Goal: Task Accomplishment & Management: Manage account settings

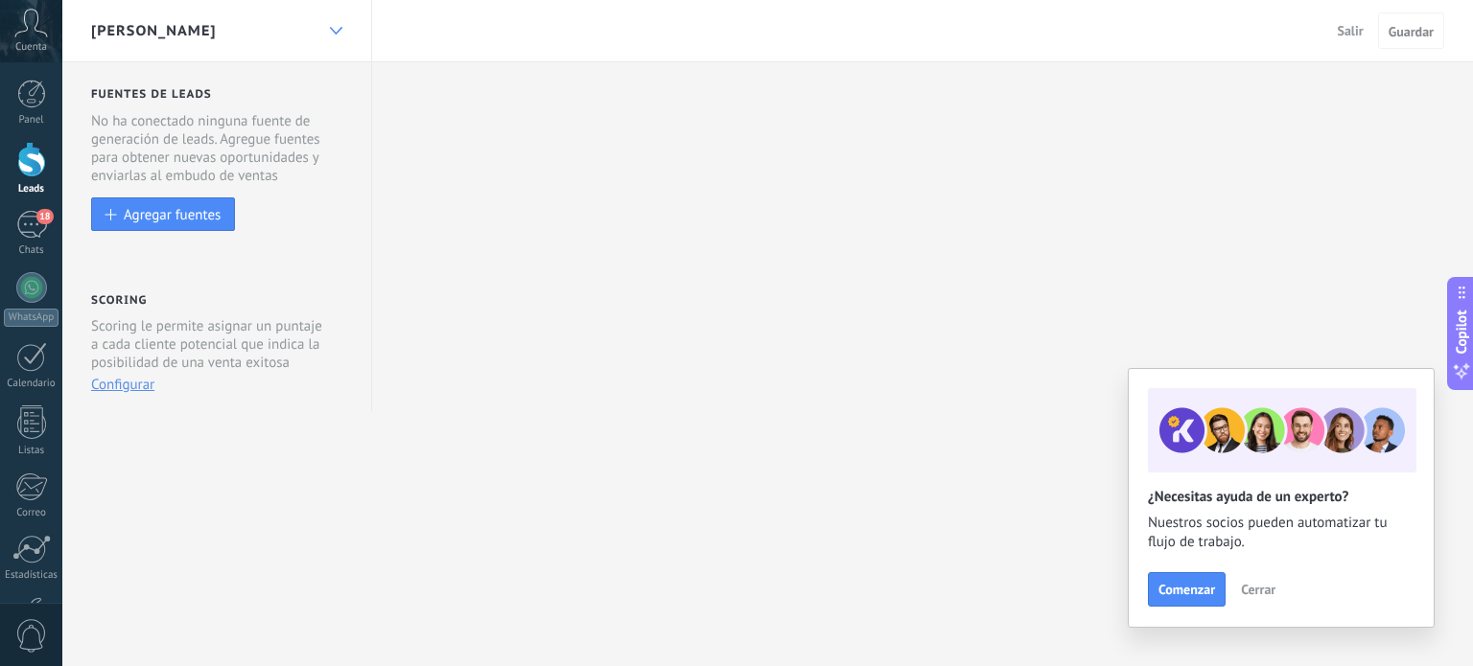
click at [332, 35] on div at bounding box center [335, 30] width 33 height 37
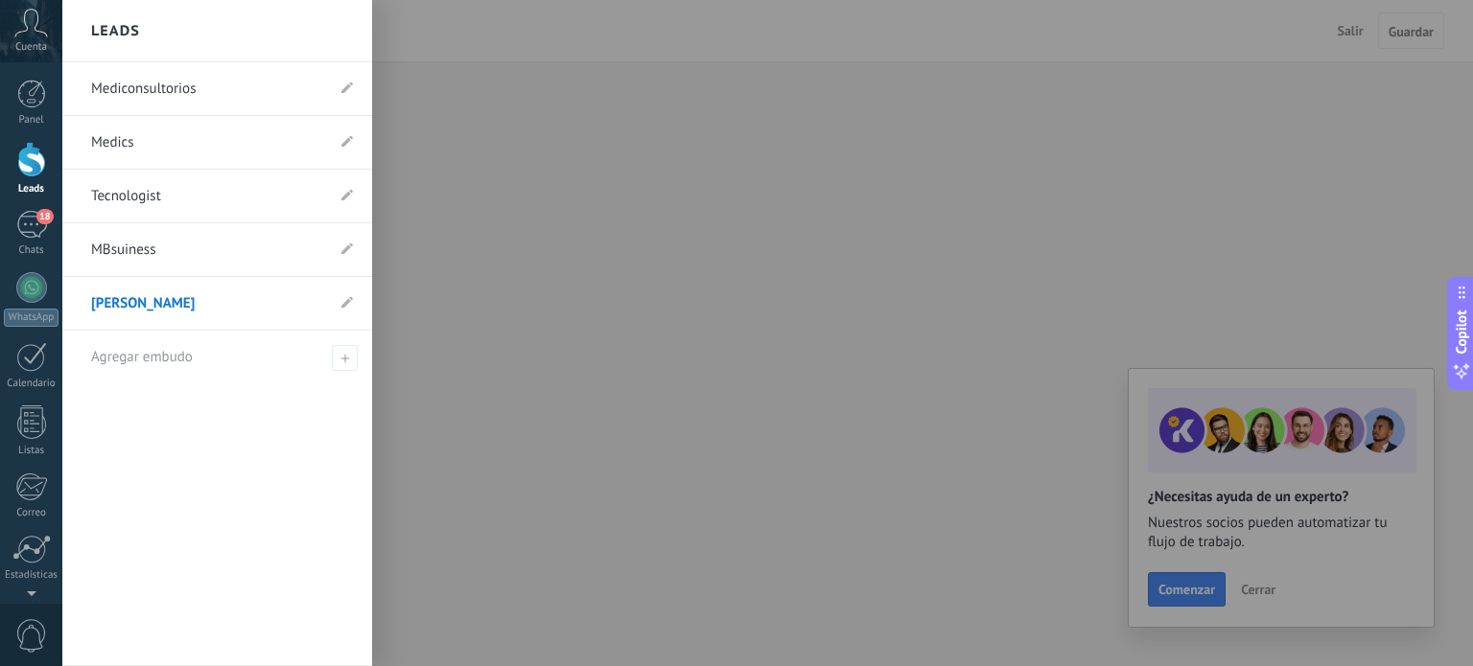
click at [335, 35] on body ".abccls-1,.abccls-2{fill-rule:evenodd}.abccls-2{fill:#fff} .abfcls-1{fill:none}…" at bounding box center [736, 333] width 1473 height 666
click at [331, 35] on div "Leads" at bounding box center [217, 31] width 310 height 62
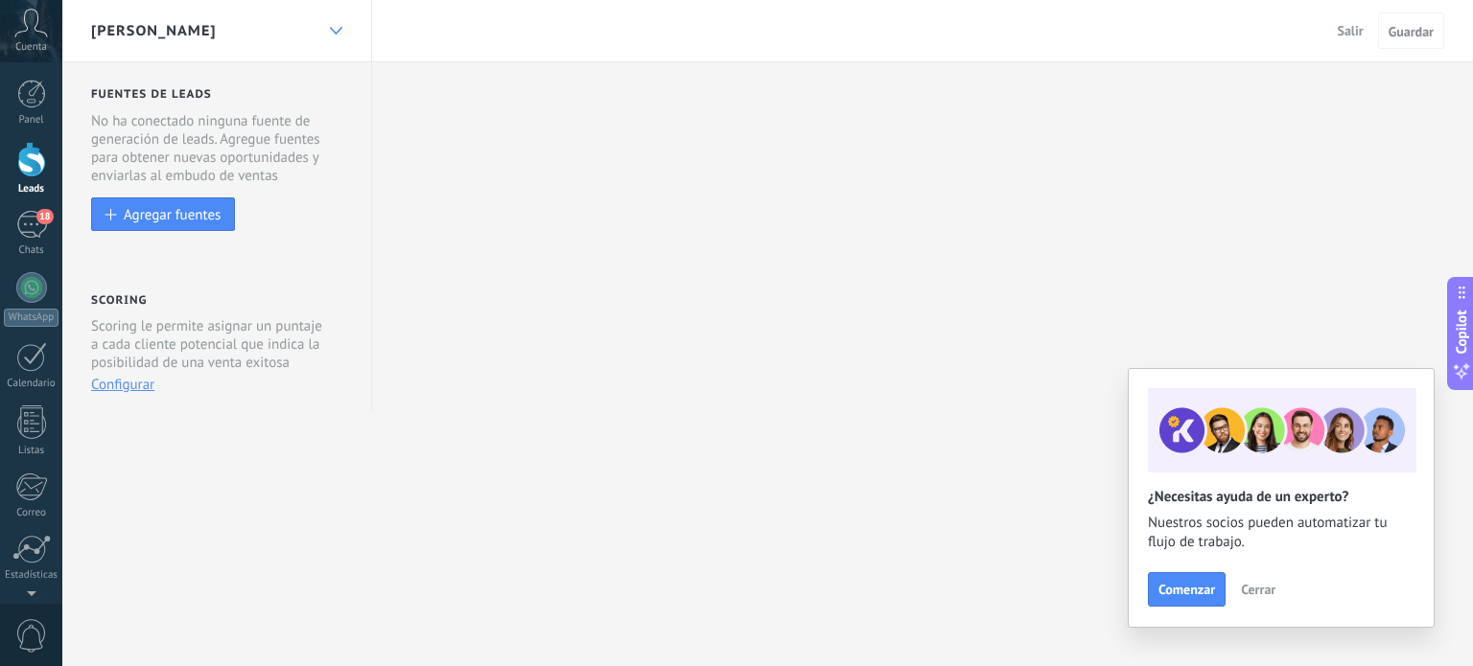
click at [331, 33] on icon at bounding box center [336, 31] width 12 height 8
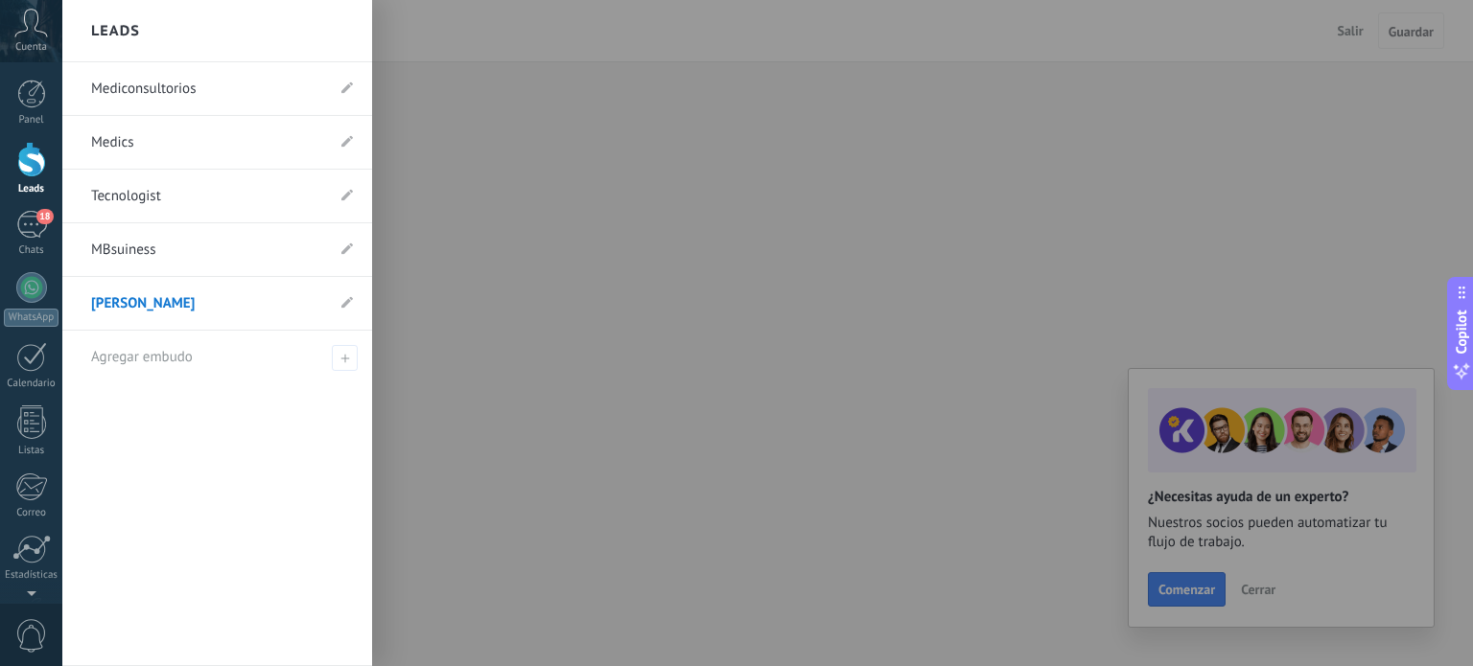
click at [150, 88] on link "Mediconsultorios" at bounding box center [207, 89] width 233 height 54
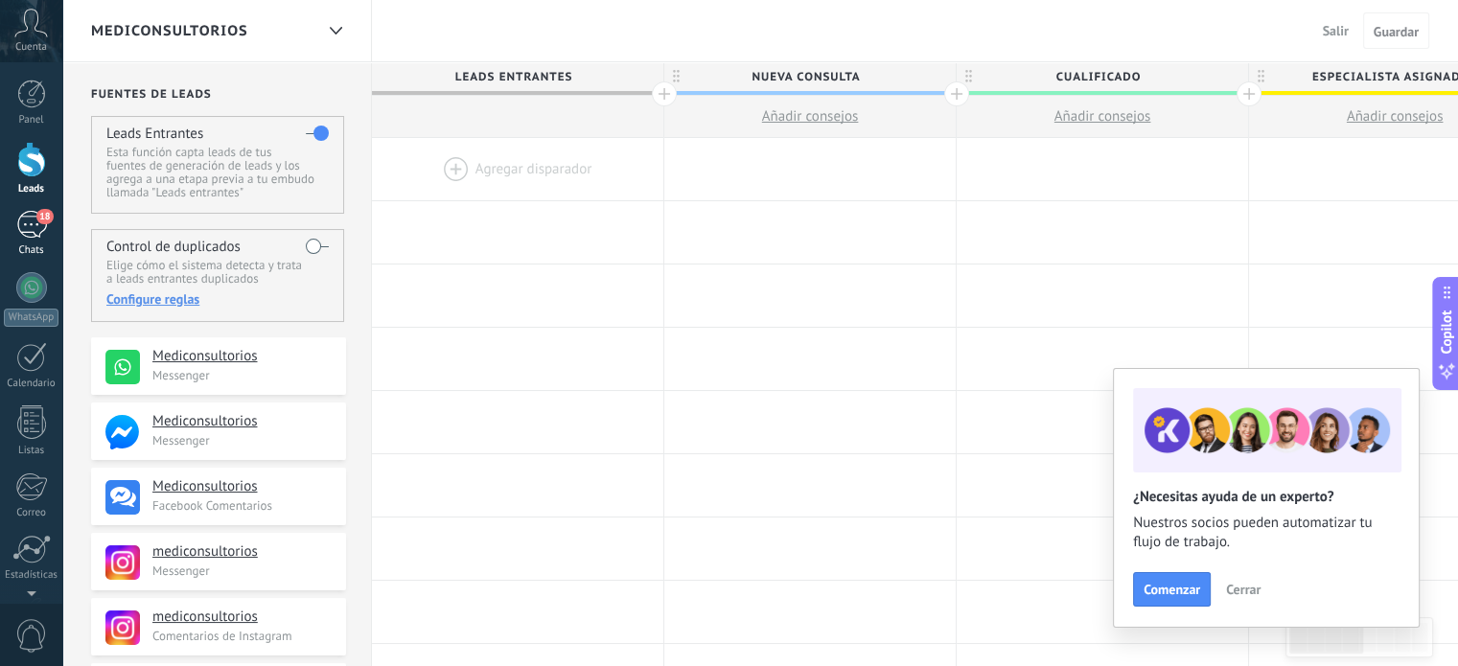
click at [25, 227] on div "18" at bounding box center [31, 225] width 31 height 28
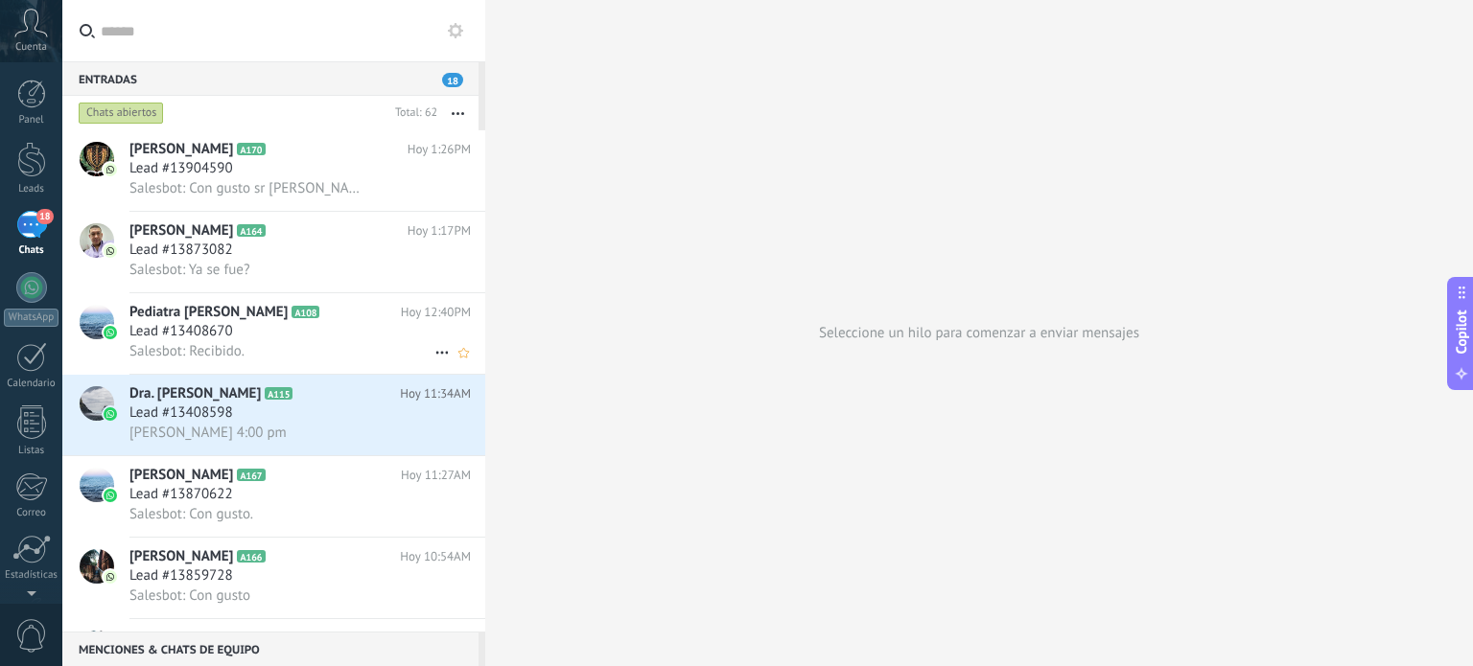
click at [176, 336] on span "Lead #13408670" at bounding box center [181, 331] width 104 height 19
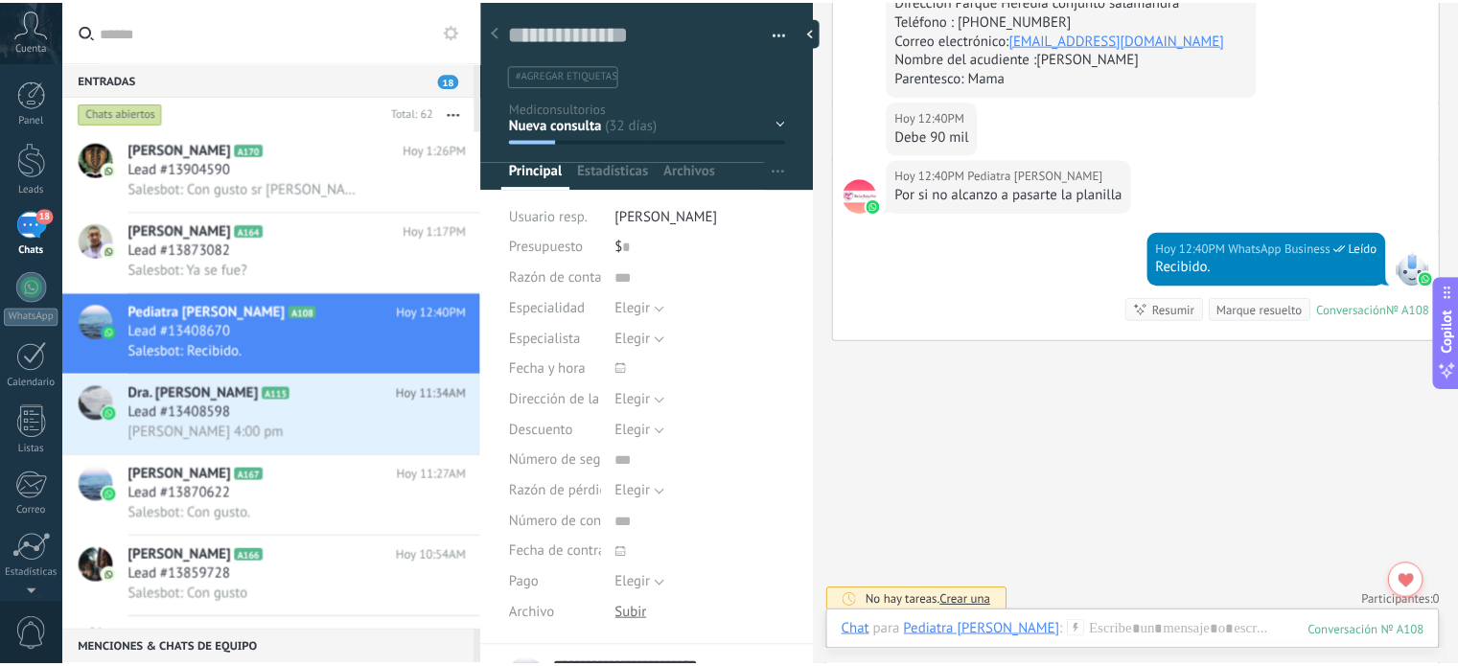
scroll to position [3235, 0]
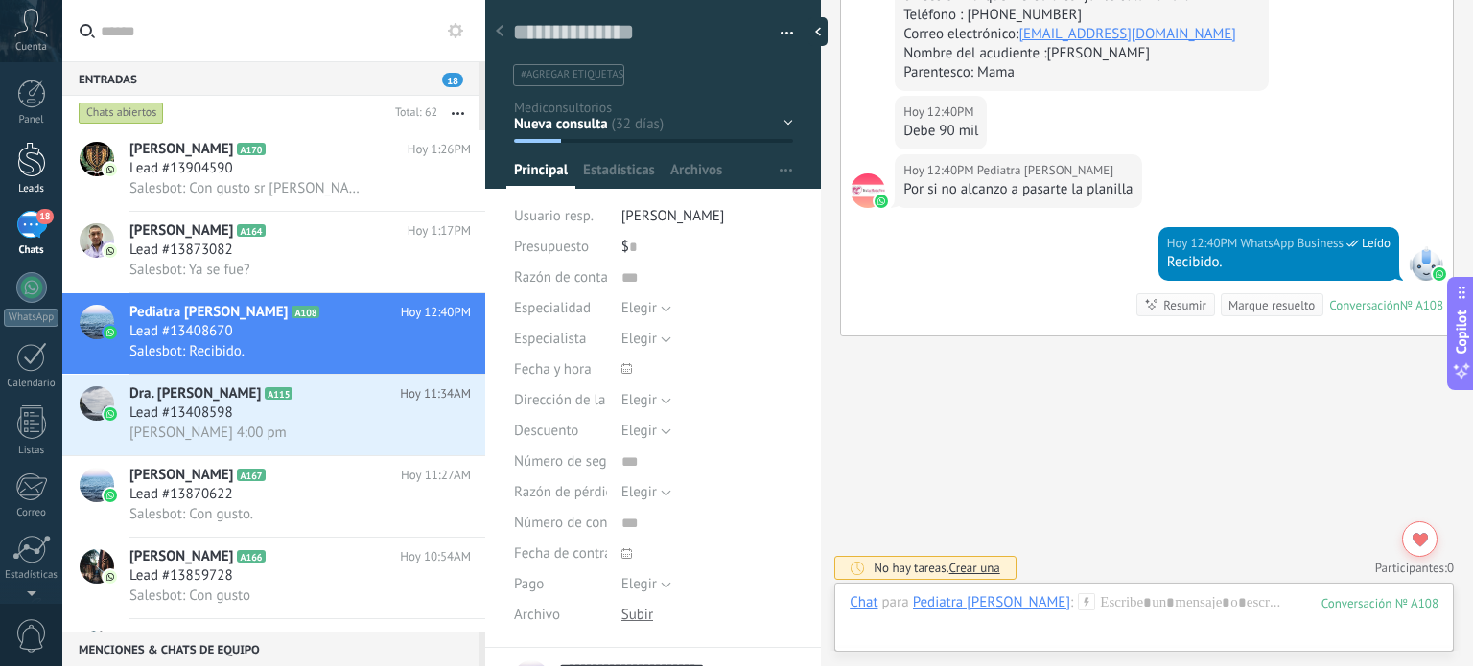
click at [27, 154] on div at bounding box center [31, 159] width 29 height 35
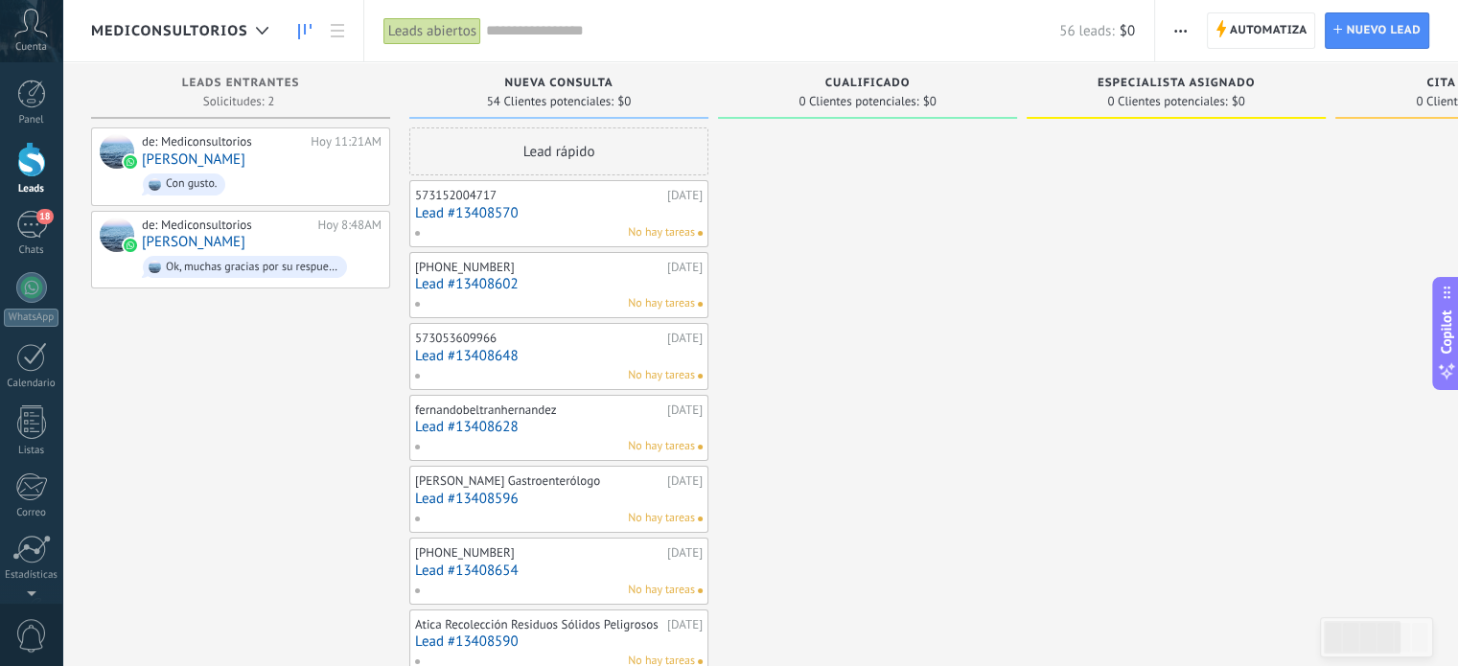
click at [582, 80] on span "Nueva consulta" at bounding box center [558, 83] width 108 height 13
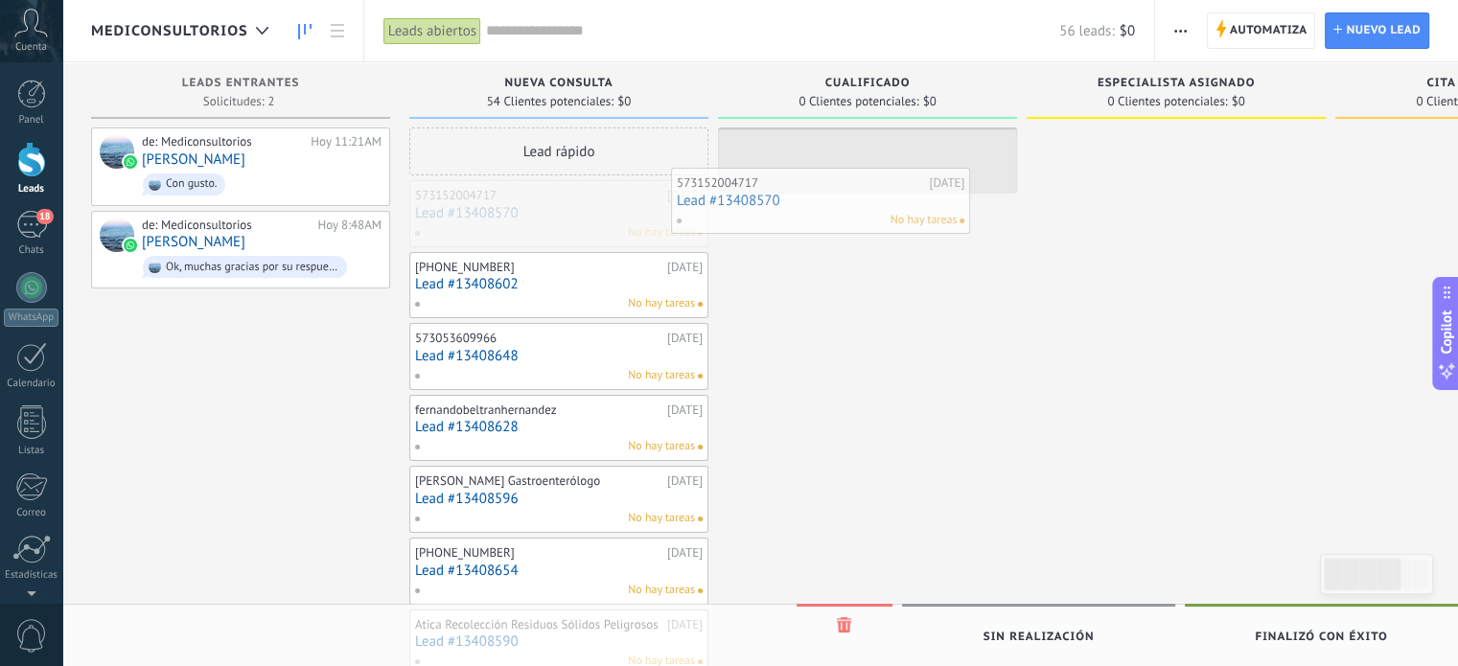
drag, startPoint x: 559, startPoint y: 201, endPoint x: 821, endPoint y: 188, distance: 262.1
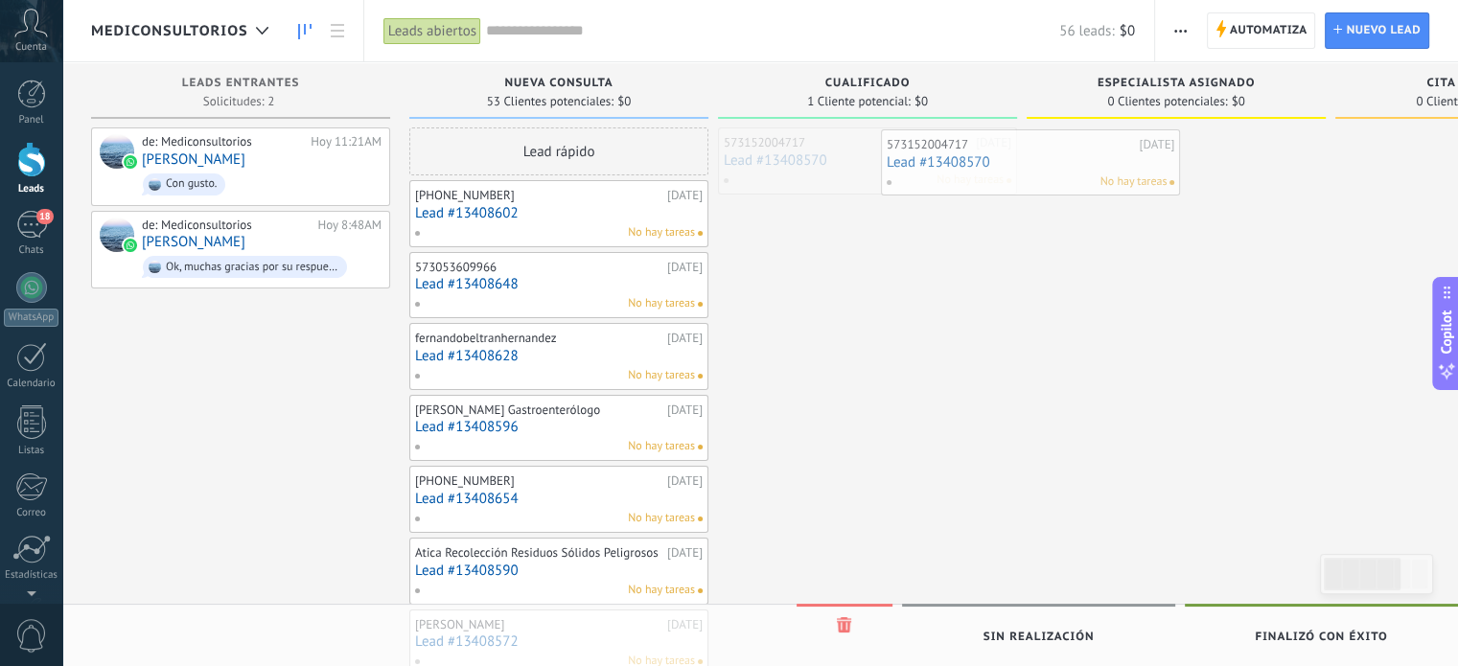
drag, startPoint x: 828, startPoint y: 142, endPoint x: 1043, endPoint y: 137, distance: 214.8
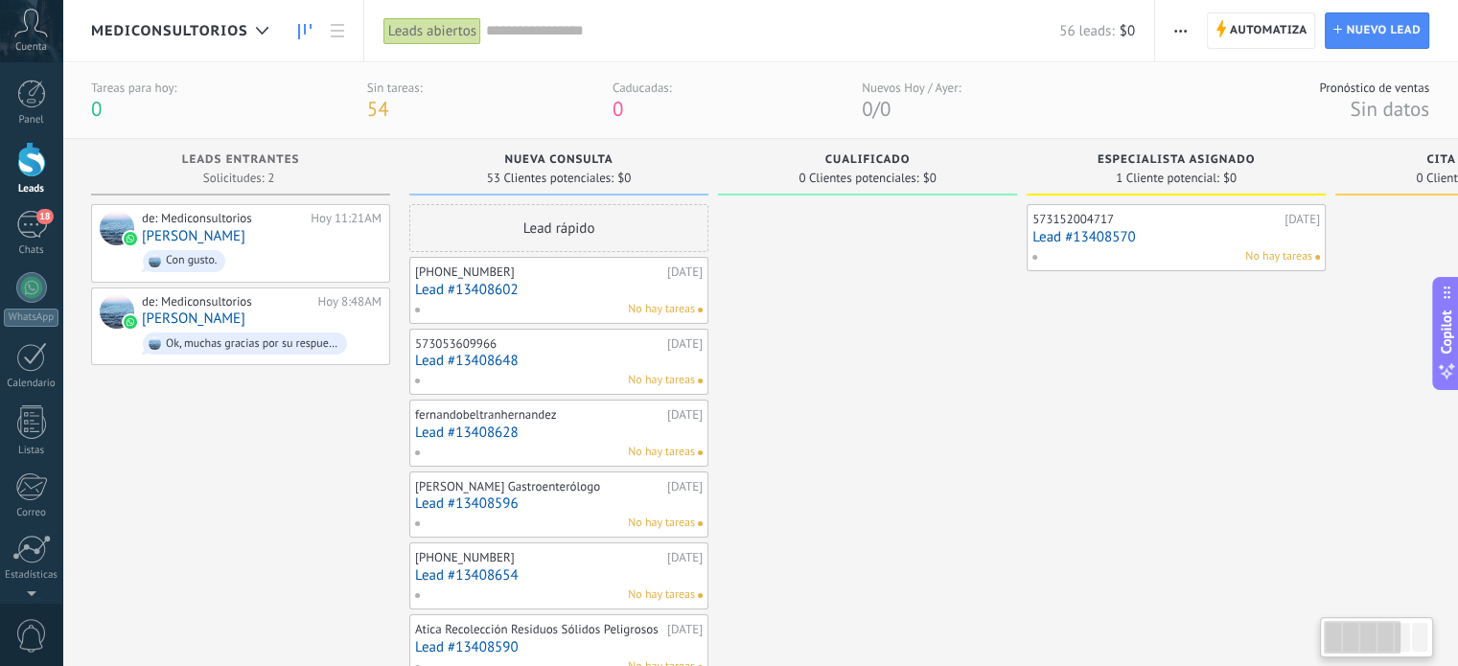
click at [1412, 636] on div at bounding box center [1419, 637] width 15 height 29
click at [1419, 640] on div at bounding box center [1419, 637] width 15 height 29
click at [1420, 636] on div at bounding box center [1419, 637] width 15 height 29
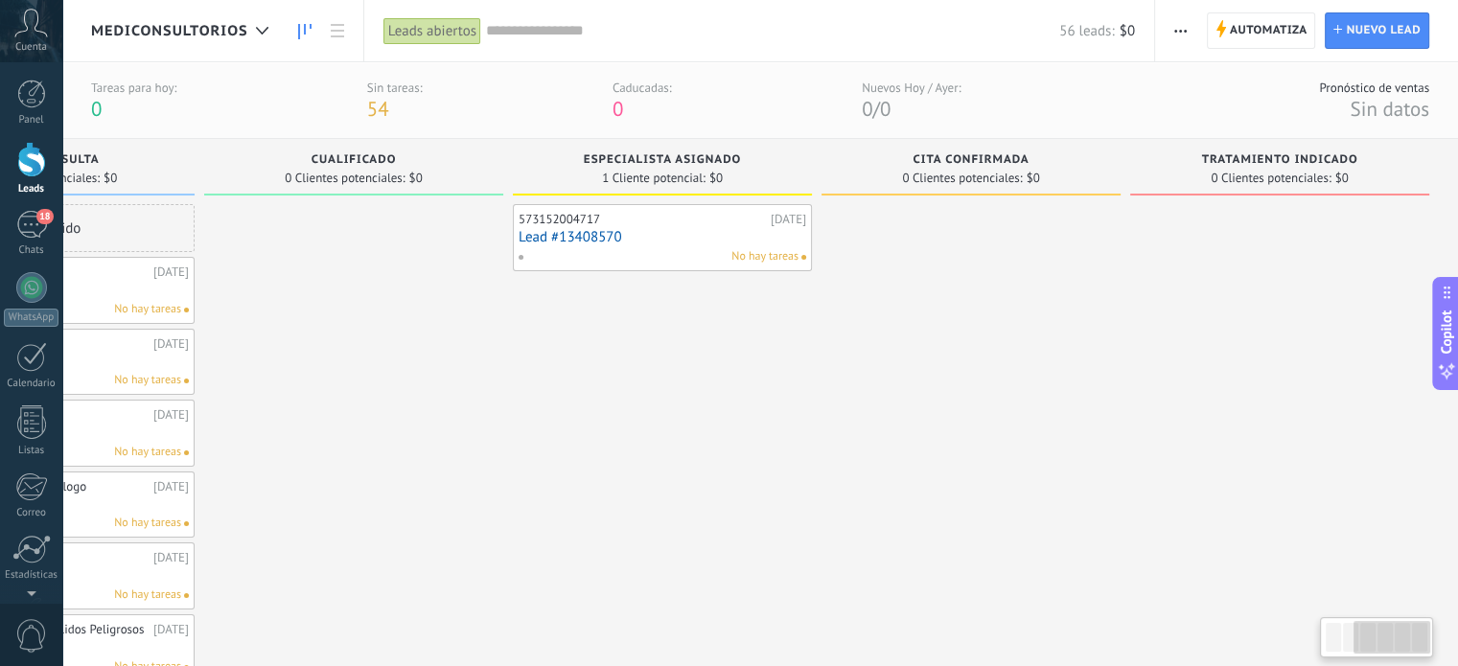
drag, startPoint x: 1384, startPoint y: 639, endPoint x: 1221, endPoint y: 350, distance: 332.2
click at [1424, 637] on div at bounding box center [1392, 637] width 77 height 33
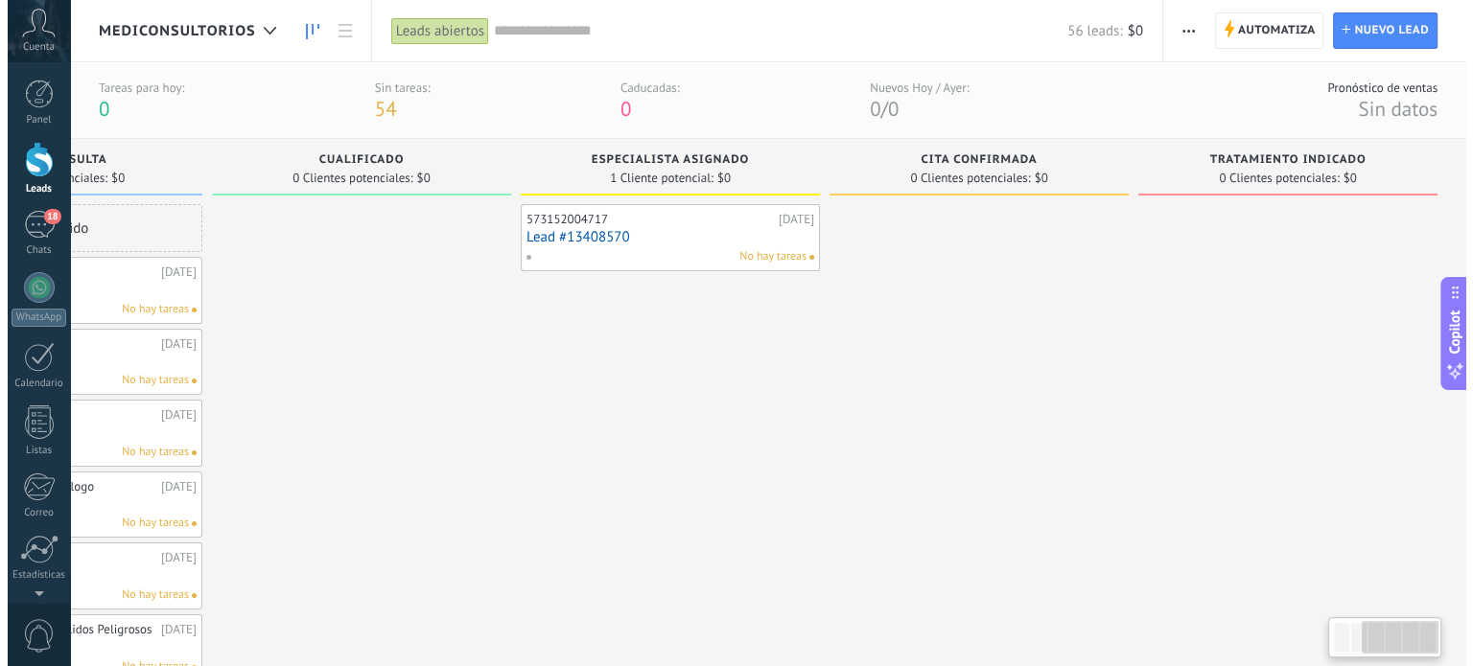
scroll to position [0, 14]
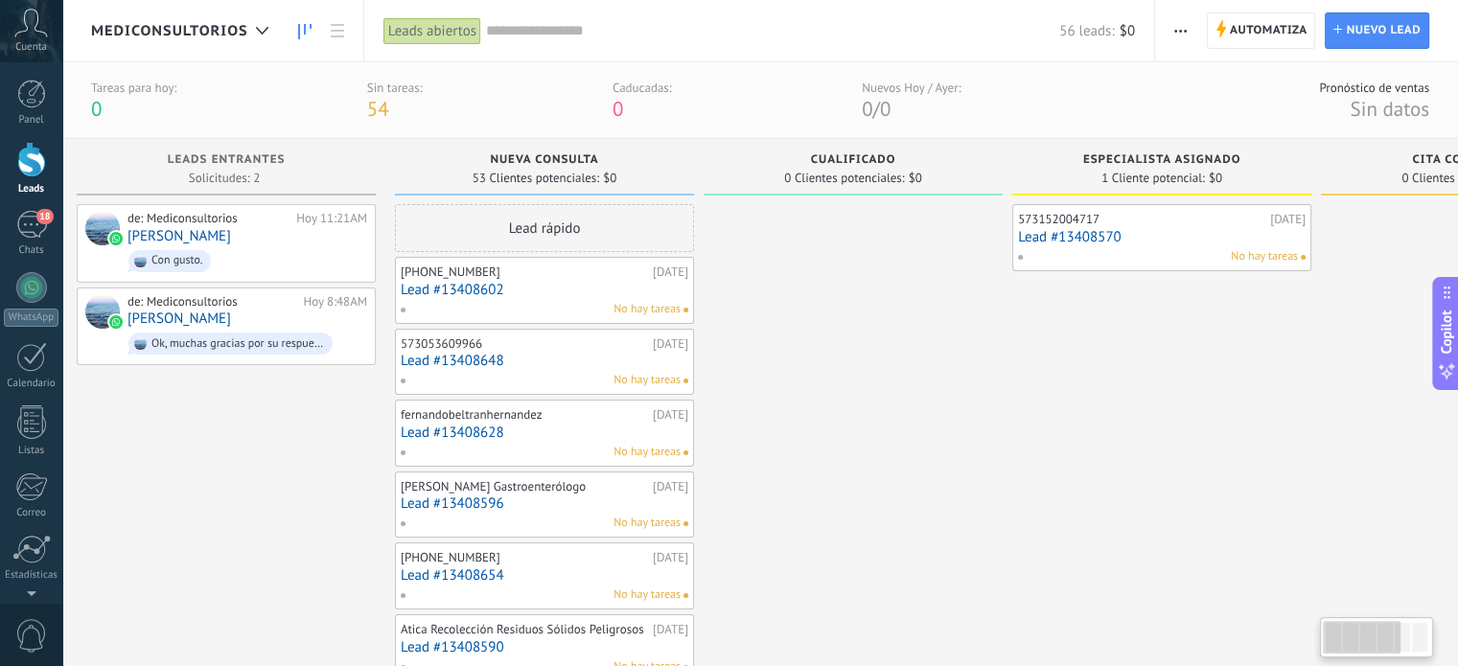
drag, startPoint x: 1293, startPoint y: 651, endPoint x: 1267, endPoint y: 654, distance: 26.0
click at [1267, 654] on body ".abccls-1,.abccls-2{fill-rule:evenodd}.abccls-2{fill:#fff} .abfcls-1{fill:none}…" at bounding box center [729, 333] width 1458 height 666
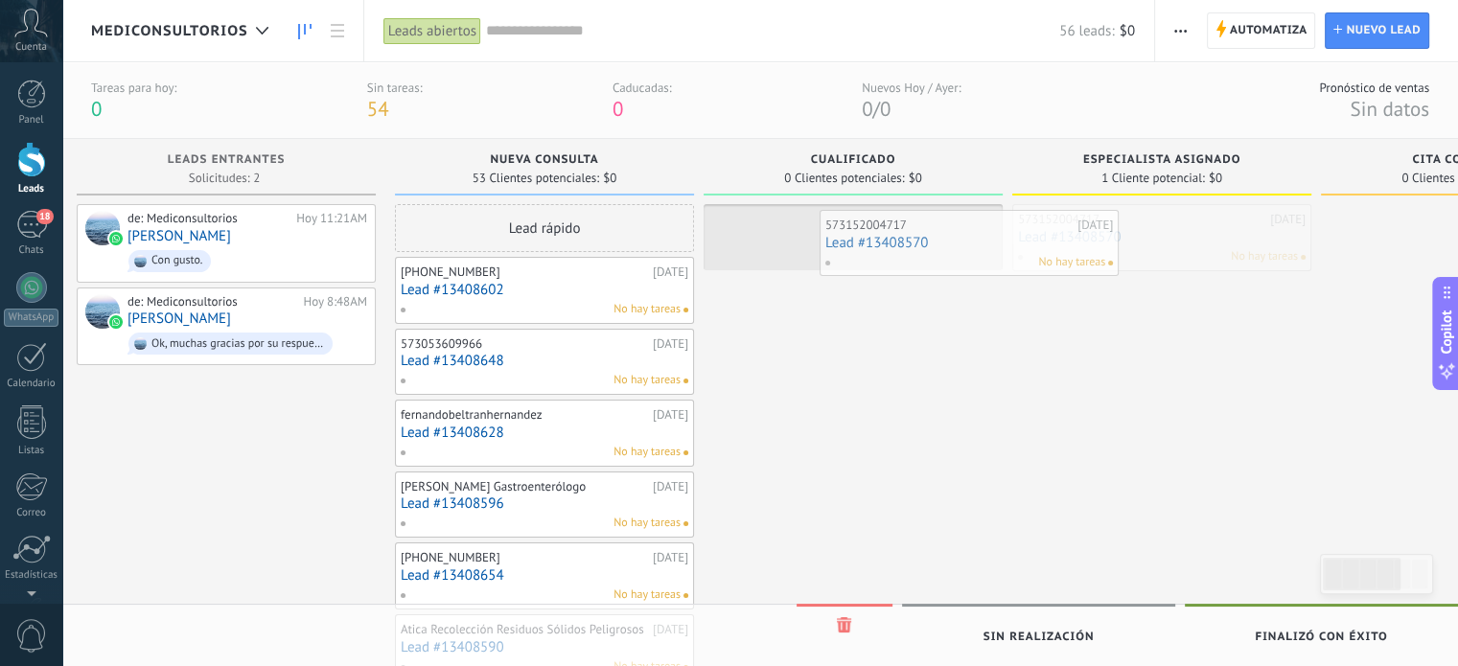
drag, startPoint x: 1124, startPoint y: 245, endPoint x: 924, endPoint y: 251, distance: 199.5
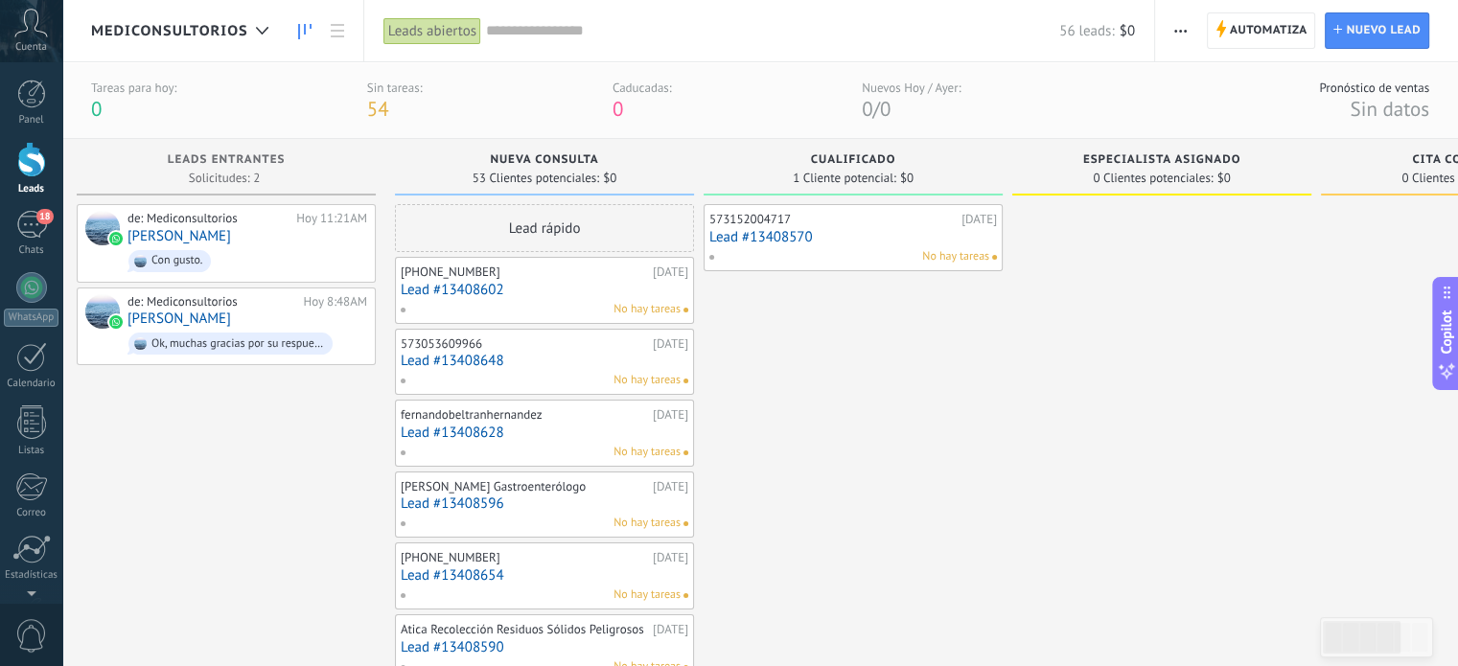
click at [876, 161] on span "Cualificado" at bounding box center [853, 159] width 85 height 13
click at [887, 159] on span "Cualificado" at bounding box center [853, 159] width 85 height 13
click at [883, 163] on span "Cualificado" at bounding box center [853, 159] width 85 height 13
click at [894, 155] on span "Cualificado" at bounding box center [853, 159] width 85 height 13
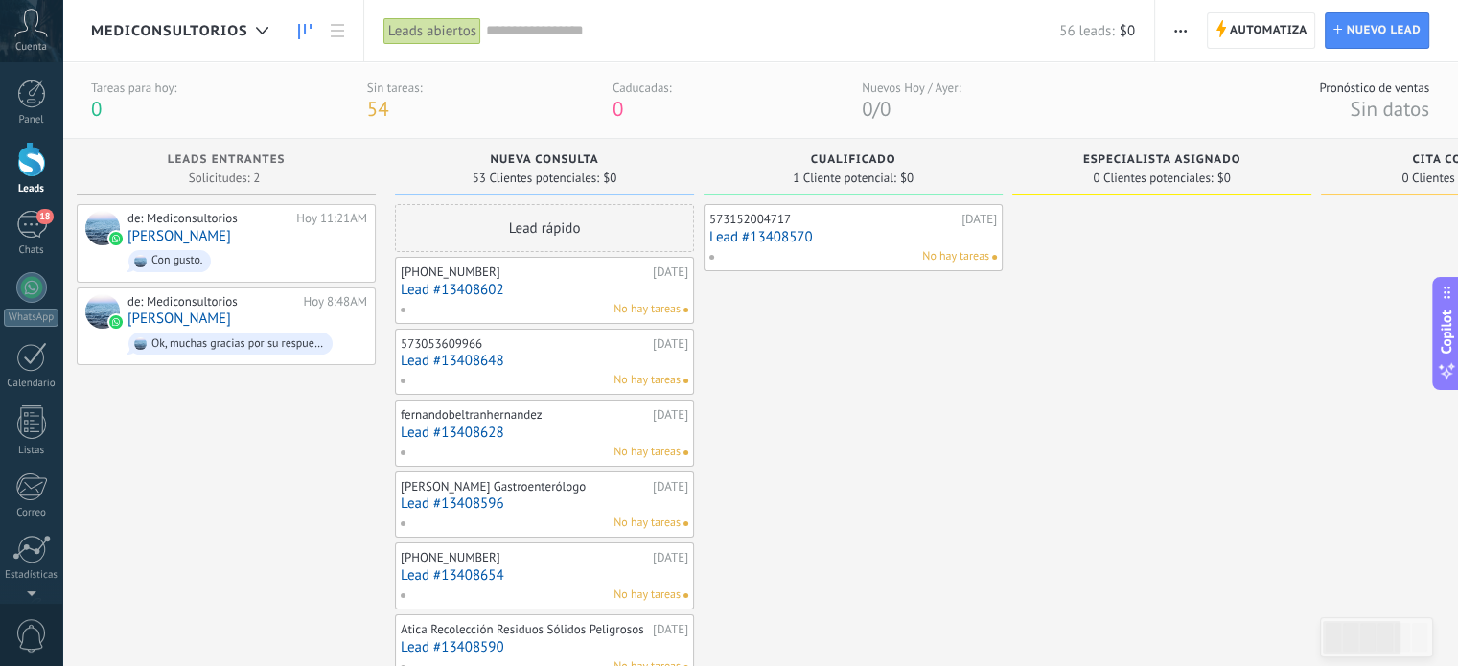
click at [903, 163] on div "Cualificado" at bounding box center [853, 161] width 280 height 16
click at [886, 153] on span "Cualificado" at bounding box center [853, 159] width 85 height 13
click at [886, 154] on span "Cualificado" at bounding box center [853, 159] width 85 height 13
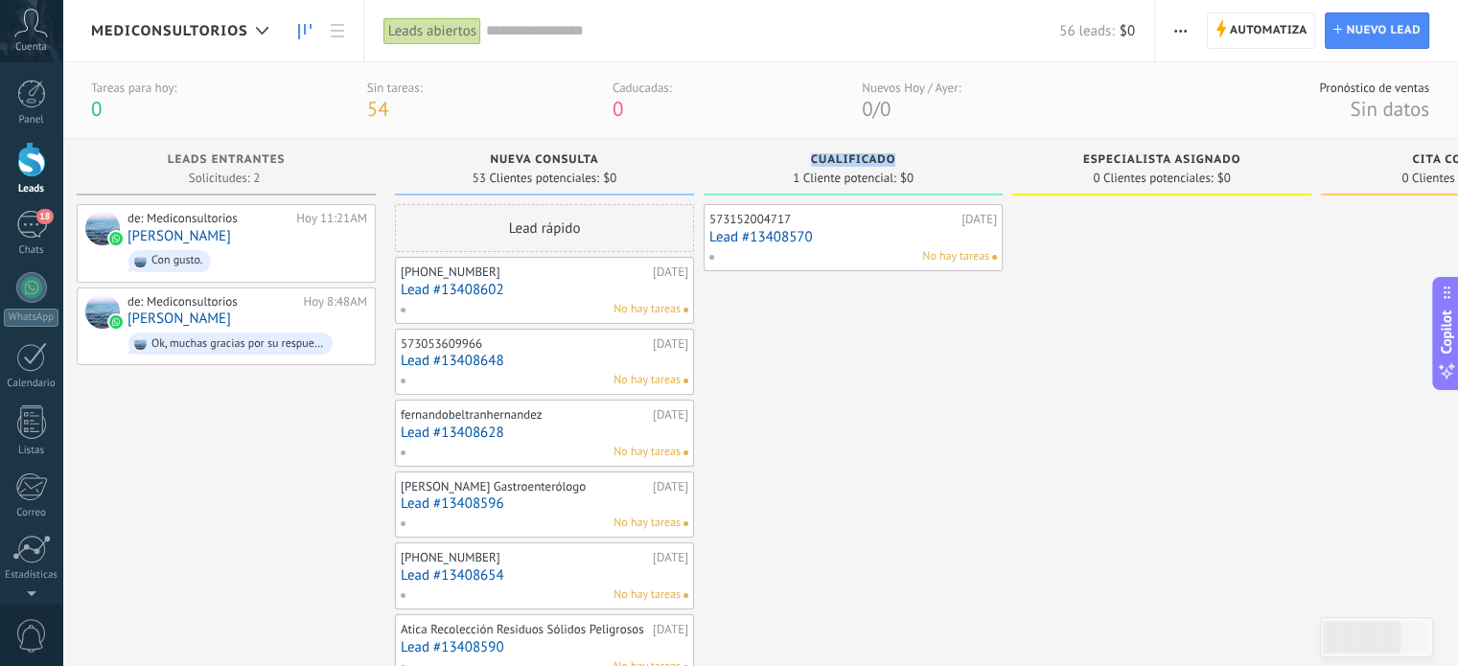
click at [885, 153] on span "Cualificado" at bounding box center [853, 159] width 85 height 13
click at [204, 36] on span "Mediconsultorios" at bounding box center [169, 31] width 157 height 18
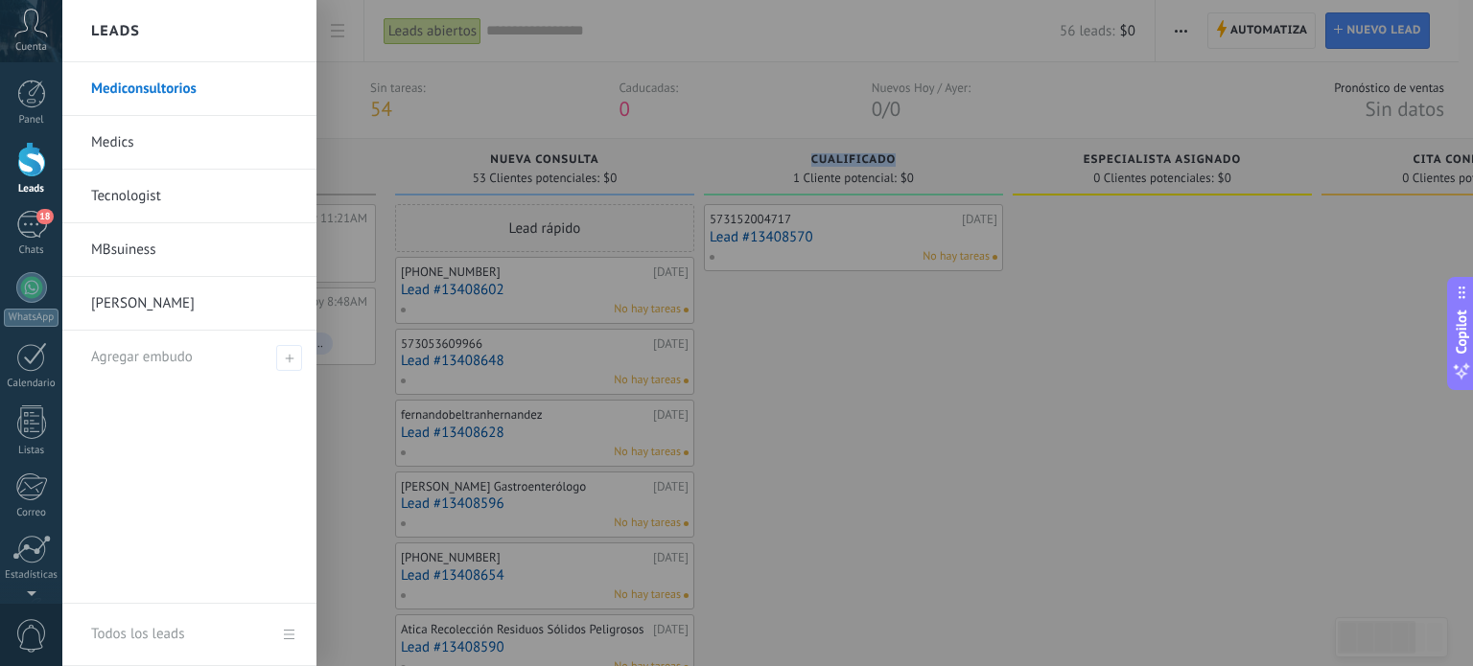
click at [151, 298] on link "[PERSON_NAME]" at bounding box center [194, 304] width 206 height 54
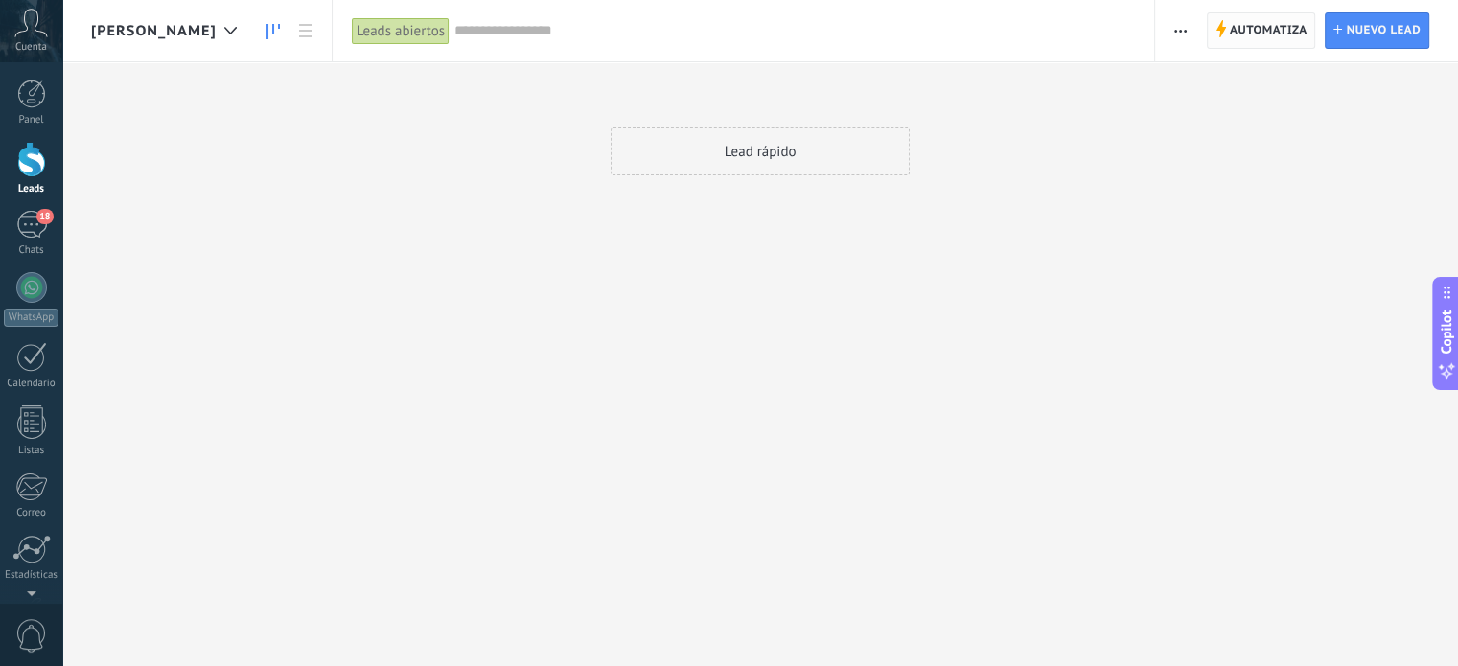
click at [1268, 29] on span "Automatiza" at bounding box center [1269, 30] width 78 height 35
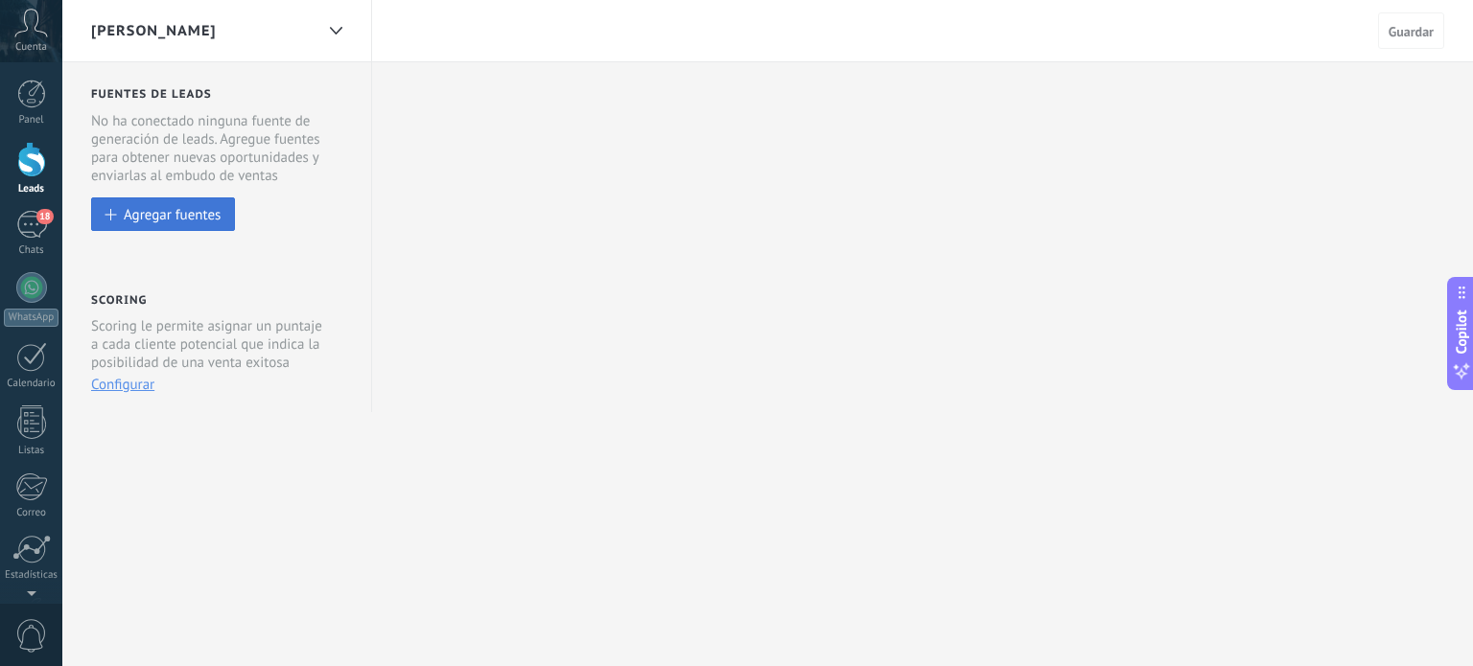
click at [169, 225] on button "Agregar fuentes" at bounding box center [163, 214] width 144 height 34
click at [170, 219] on div "Agregar fuentes" at bounding box center [172, 214] width 97 height 16
click at [171, 218] on div "Agregar fuentes" at bounding box center [172, 214] width 97 height 16
click at [170, 217] on div "Agregar fuentes" at bounding box center [172, 214] width 97 height 16
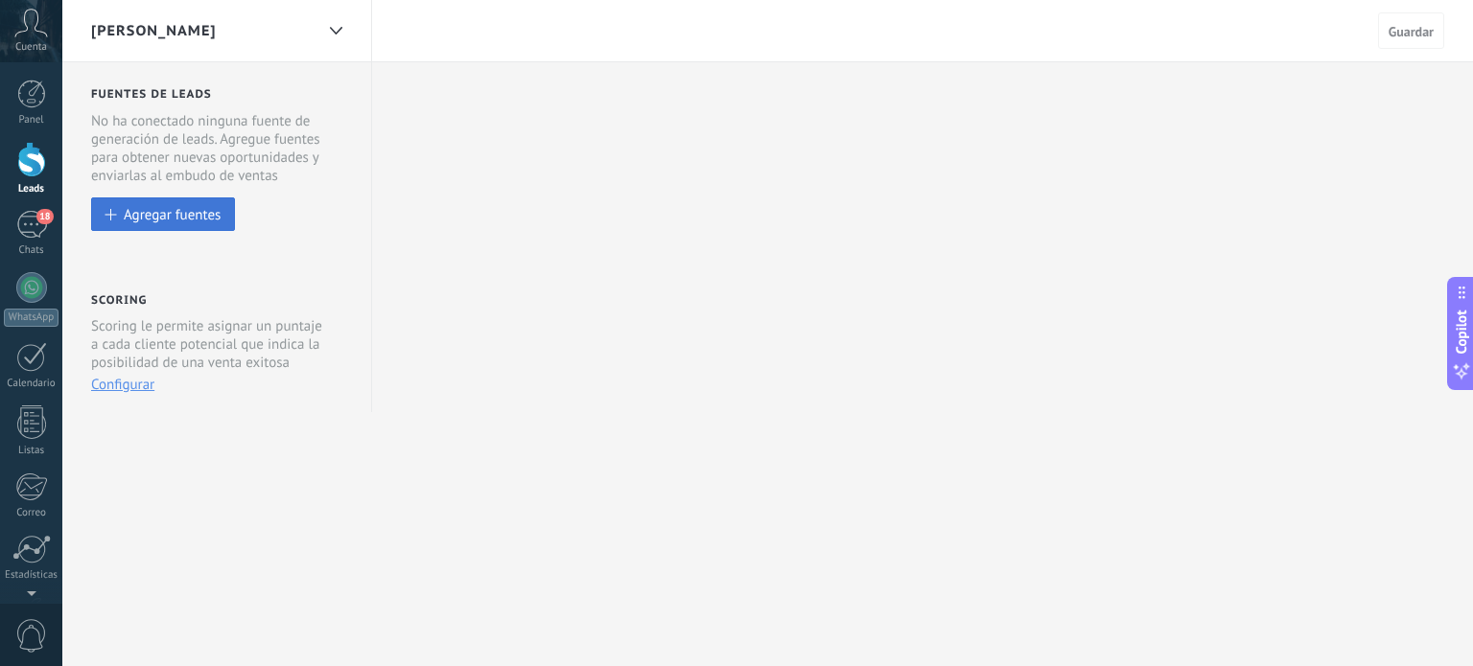
click at [170, 217] on div "Agregar fuentes" at bounding box center [172, 214] width 97 height 16
click at [101, 212] on button "Agregar fuentes" at bounding box center [163, 214] width 144 height 34
click at [102, 210] on button "Agregar fuentes" at bounding box center [163, 214] width 144 height 34
click at [104, 211] on button "Agregar fuentes" at bounding box center [163, 214] width 144 height 34
click at [37, 227] on div "18" at bounding box center [31, 225] width 31 height 28
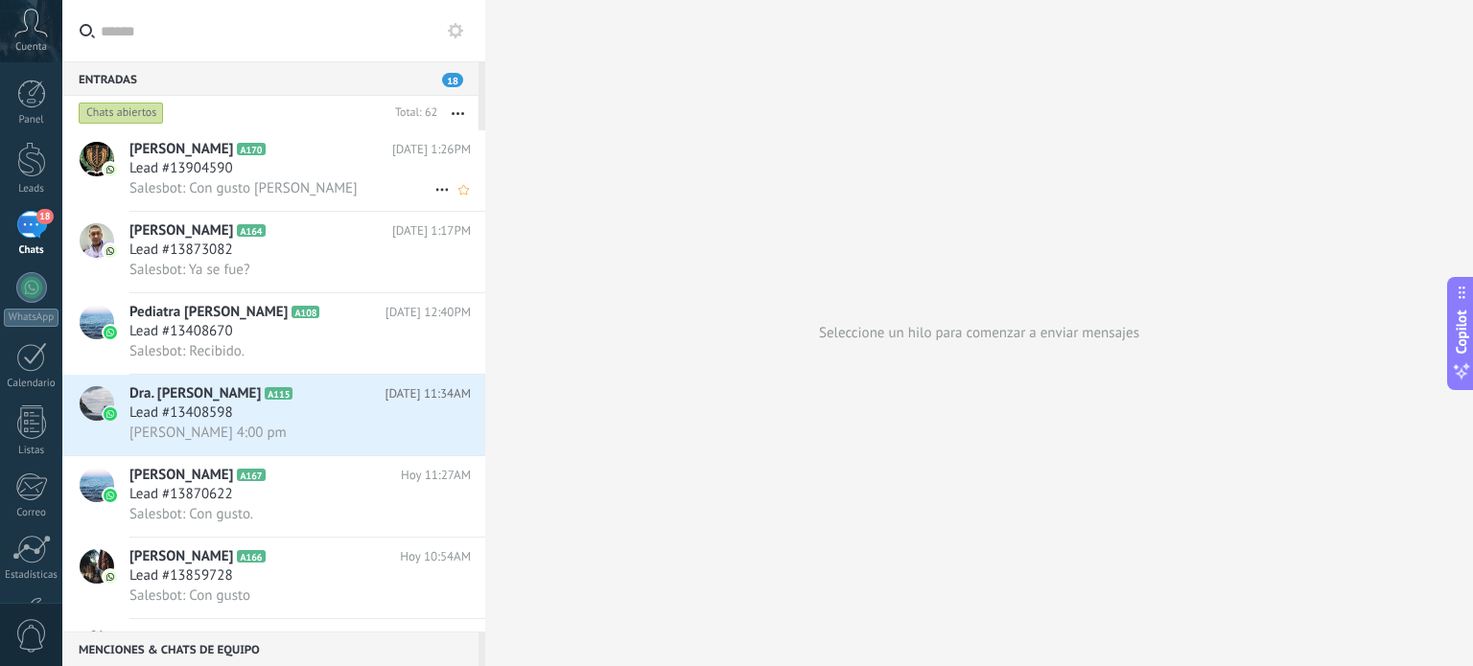
click at [289, 178] on div "Lead #13904590" at bounding box center [299, 168] width 341 height 19
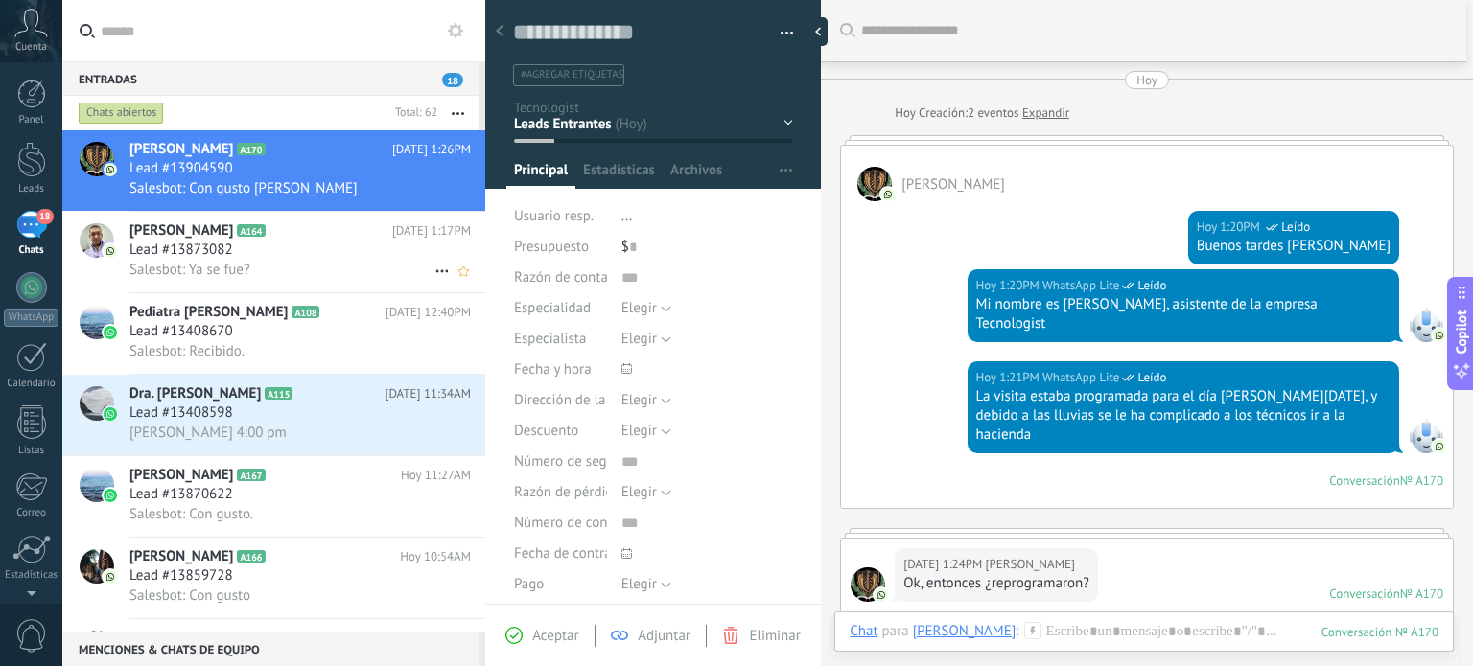
click at [186, 260] on span "Lead #13873082" at bounding box center [181, 250] width 104 height 19
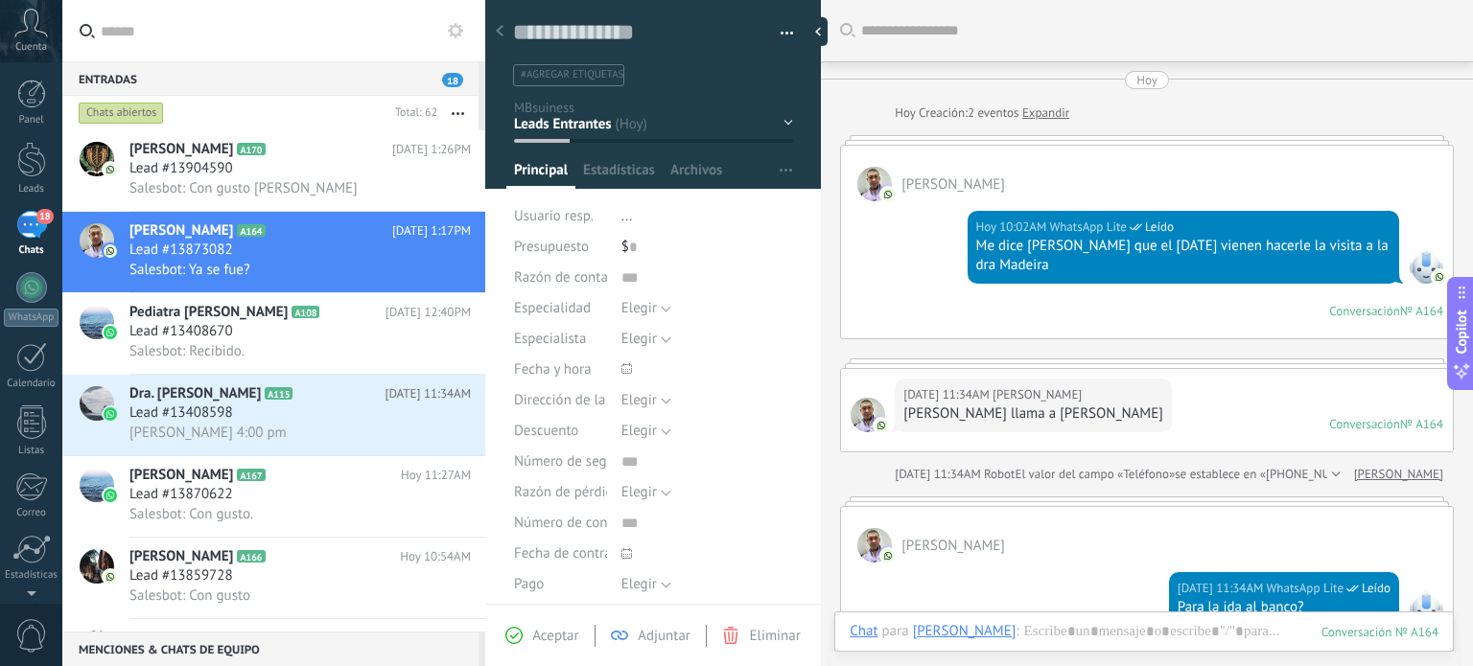
scroll to position [903, 0]
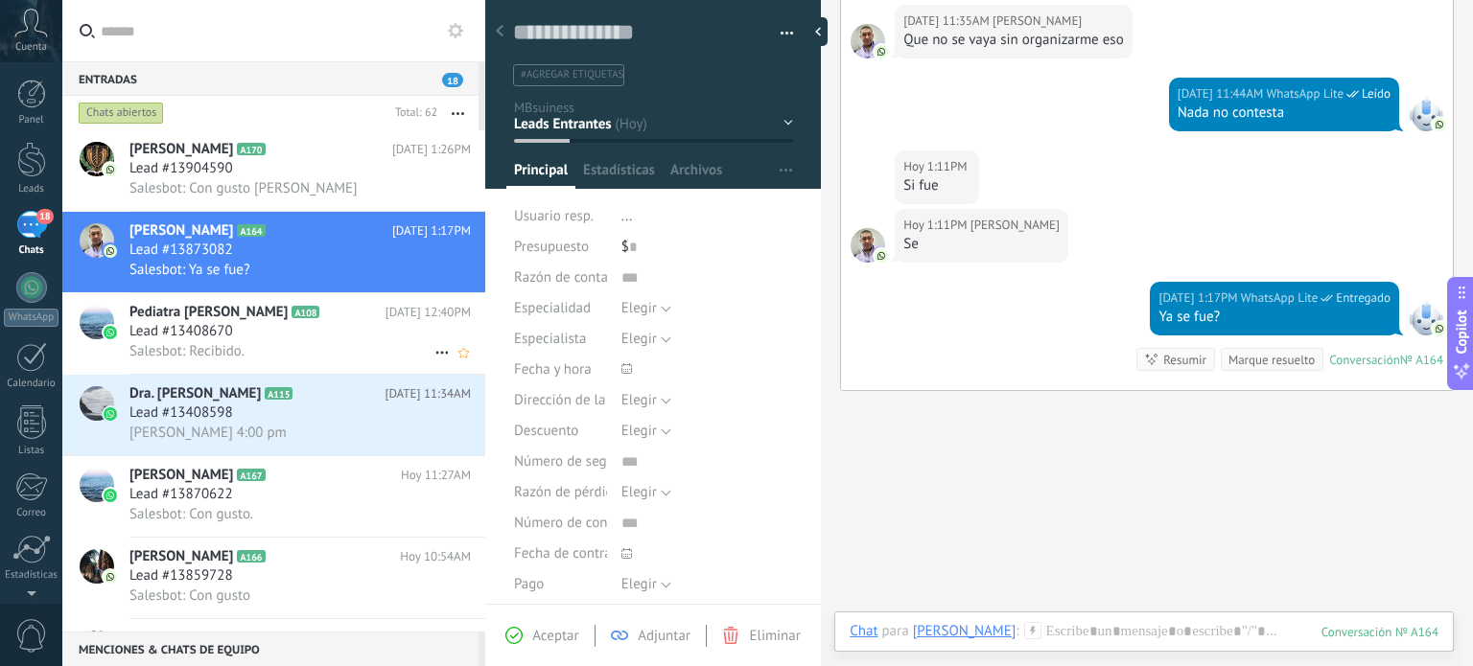
click at [215, 329] on span "Lead #13408670" at bounding box center [181, 331] width 104 height 19
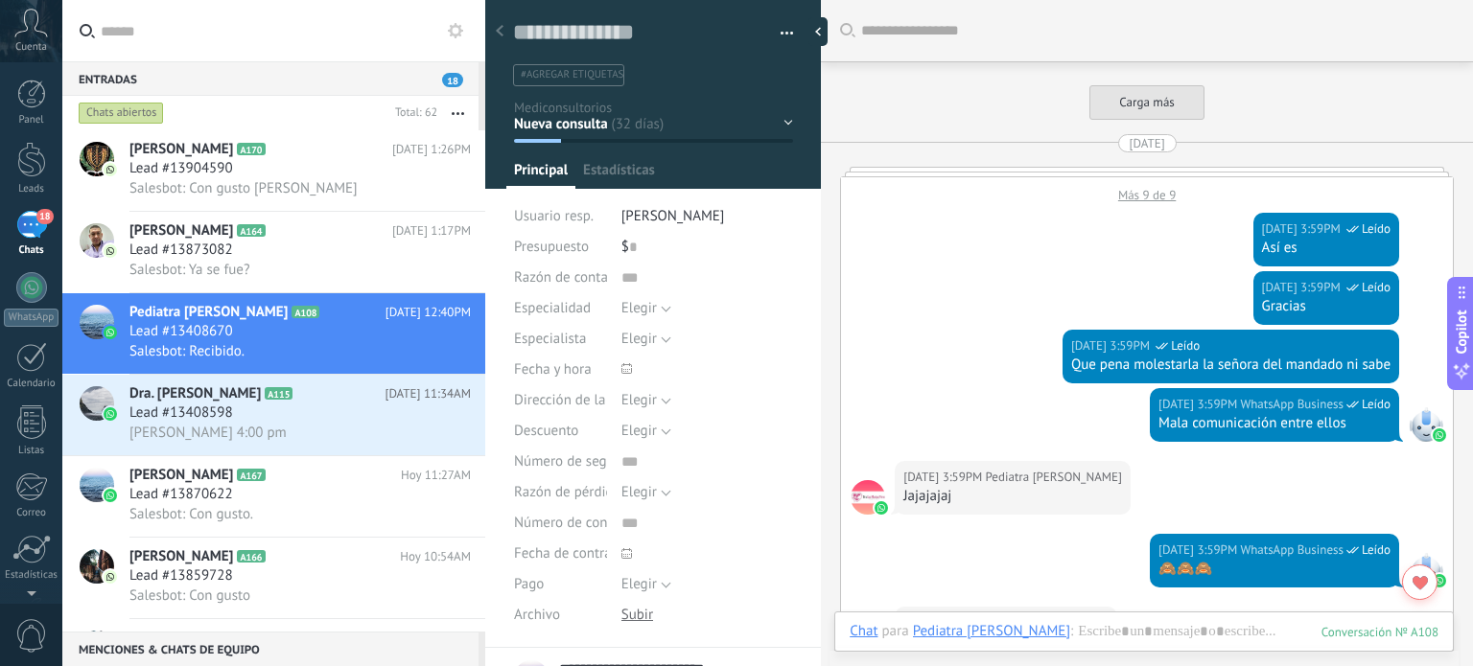
scroll to position [3179, 0]
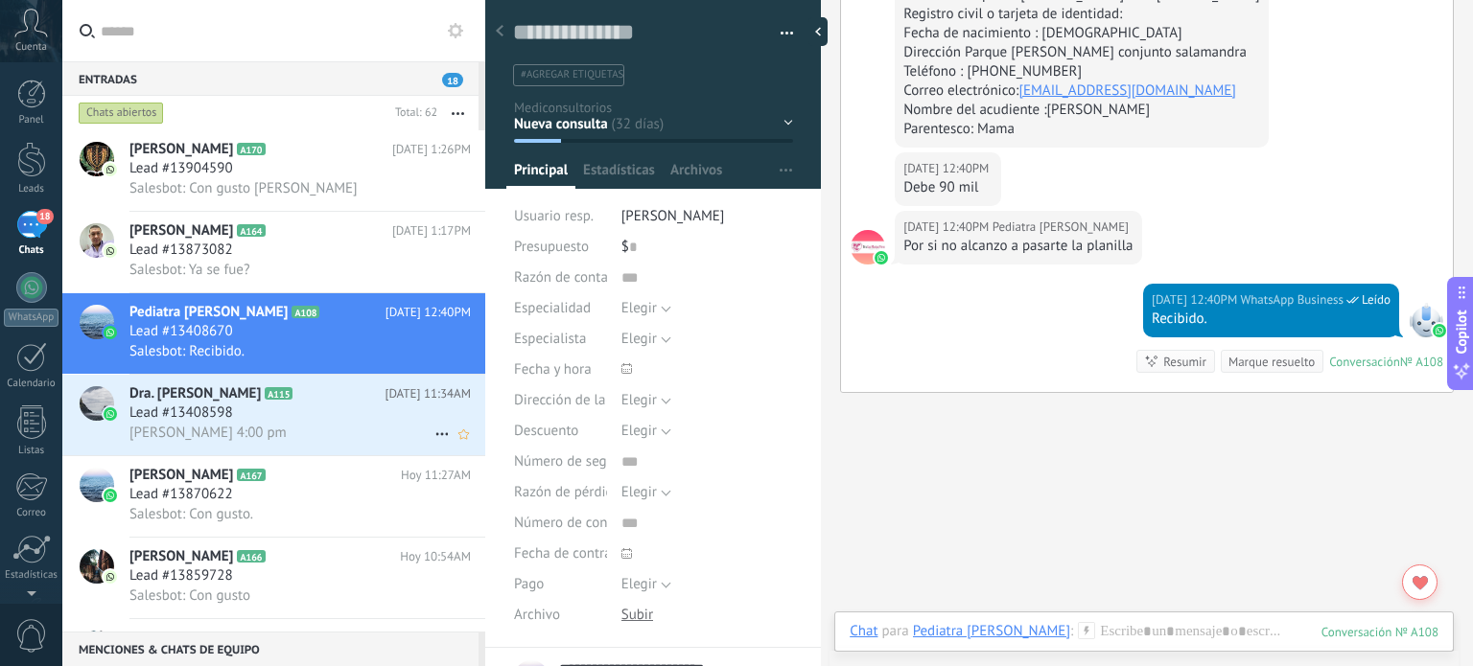
click at [178, 423] on span "Lead #13408598" at bounding box center [181, 413] width 104 height 19
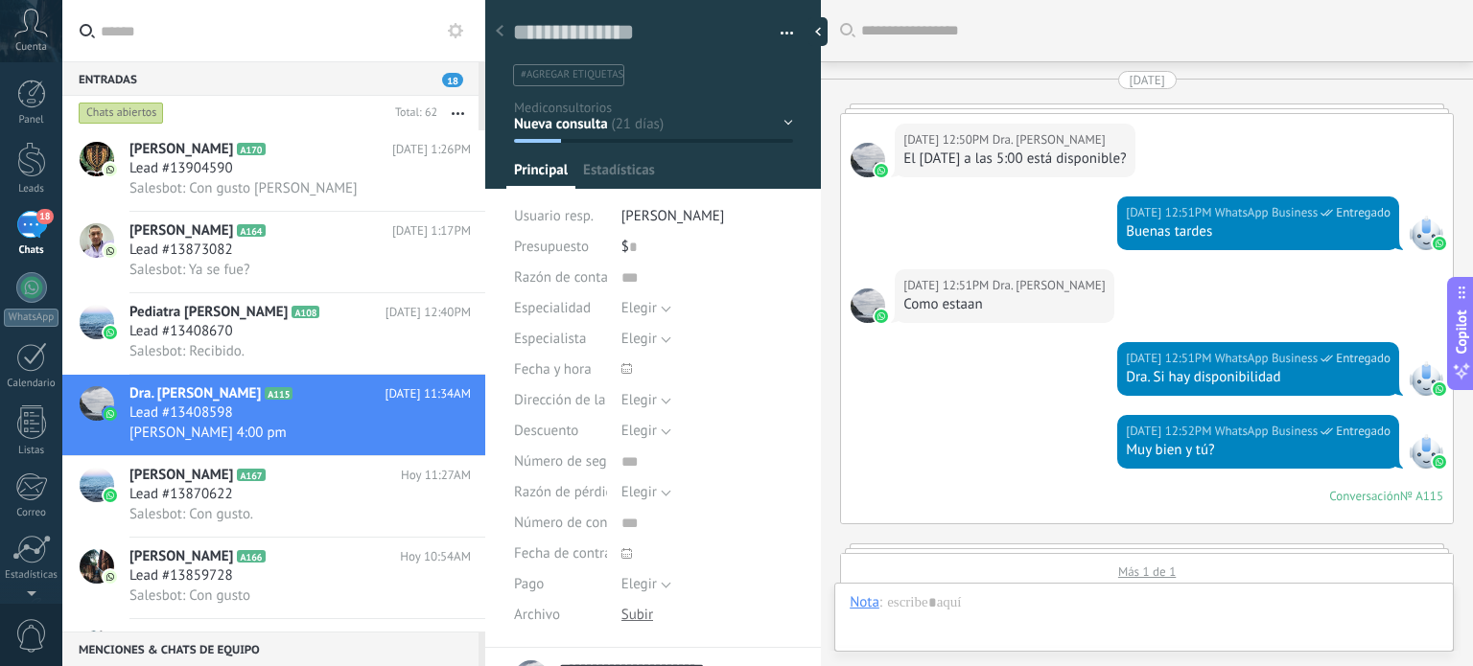
scroll to position [28, 0]
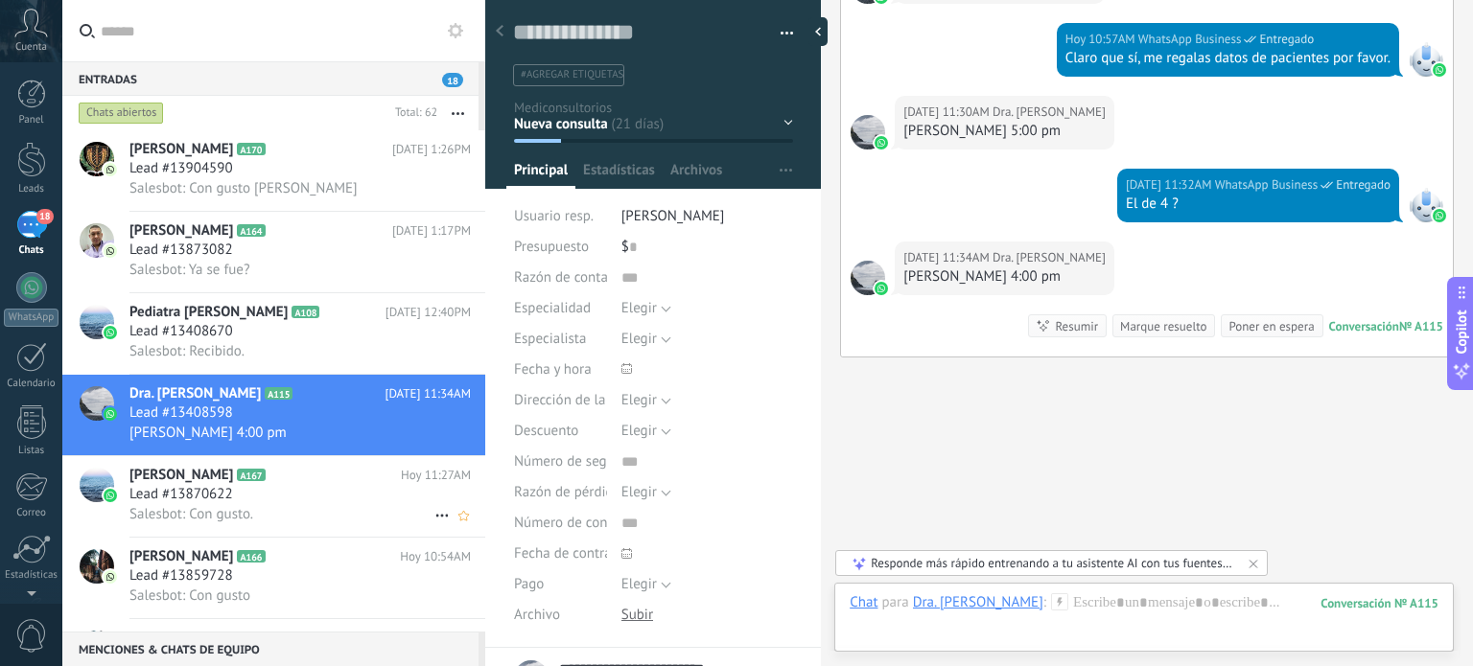
click at [222, 503] on span "Lead #13870622" at bounding box center [181, 494] width 104 height 19
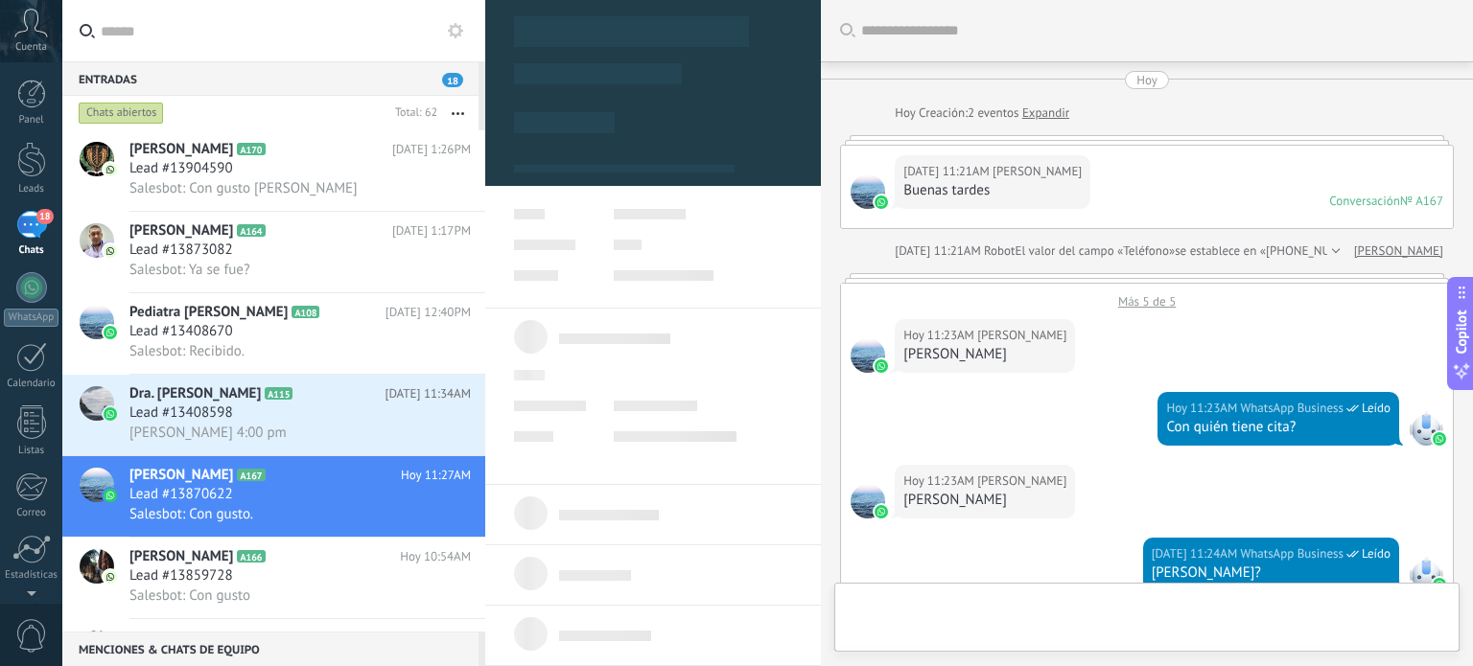
scroll to position [28, 0]
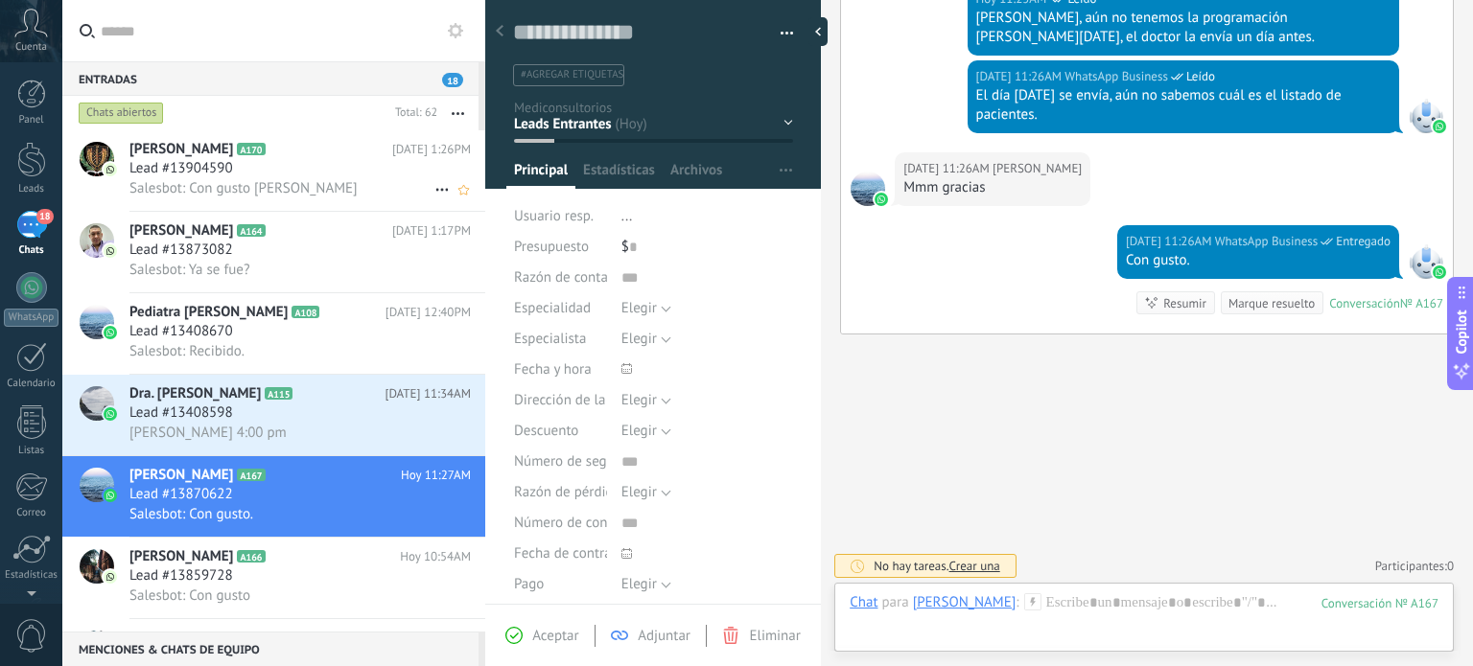
click at [211, 180] on span "Salesbot: Con gusto sr [PERSON_NAME]" at bounding box center [243, 188] width 228 height 18
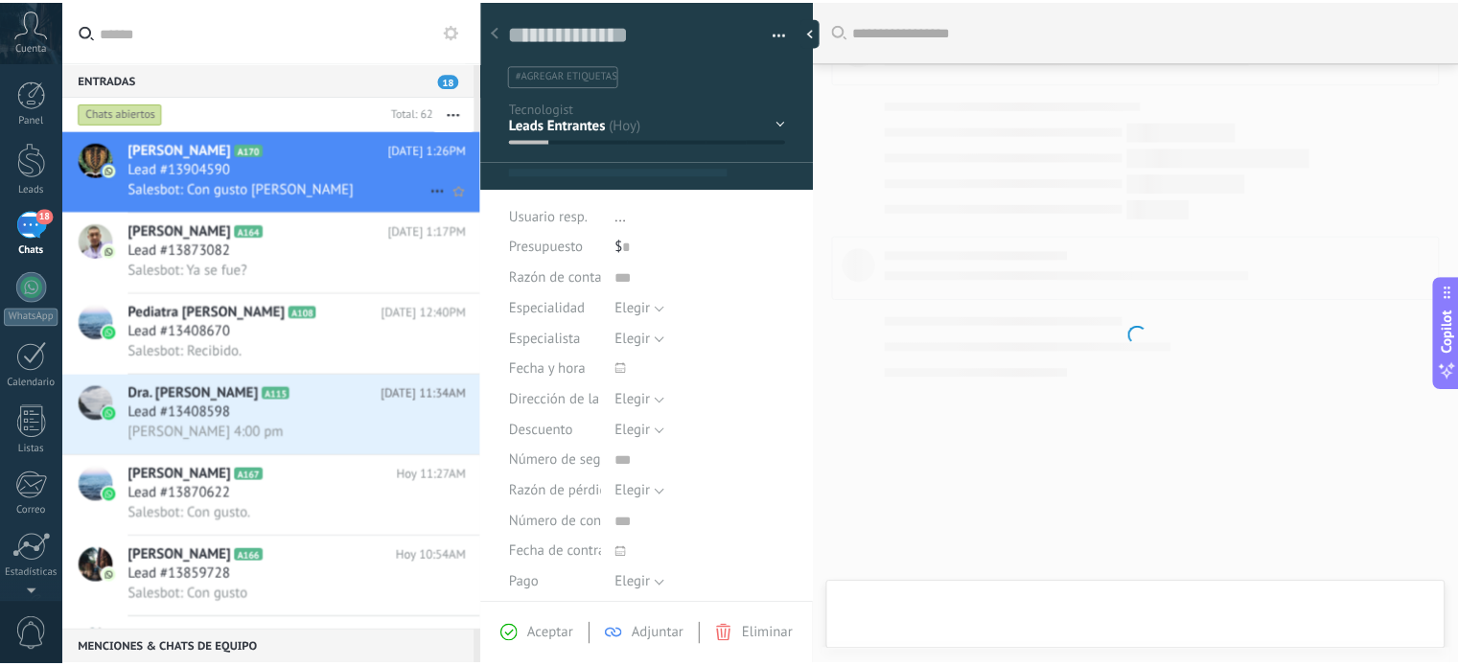
scroll to position [28, 0]
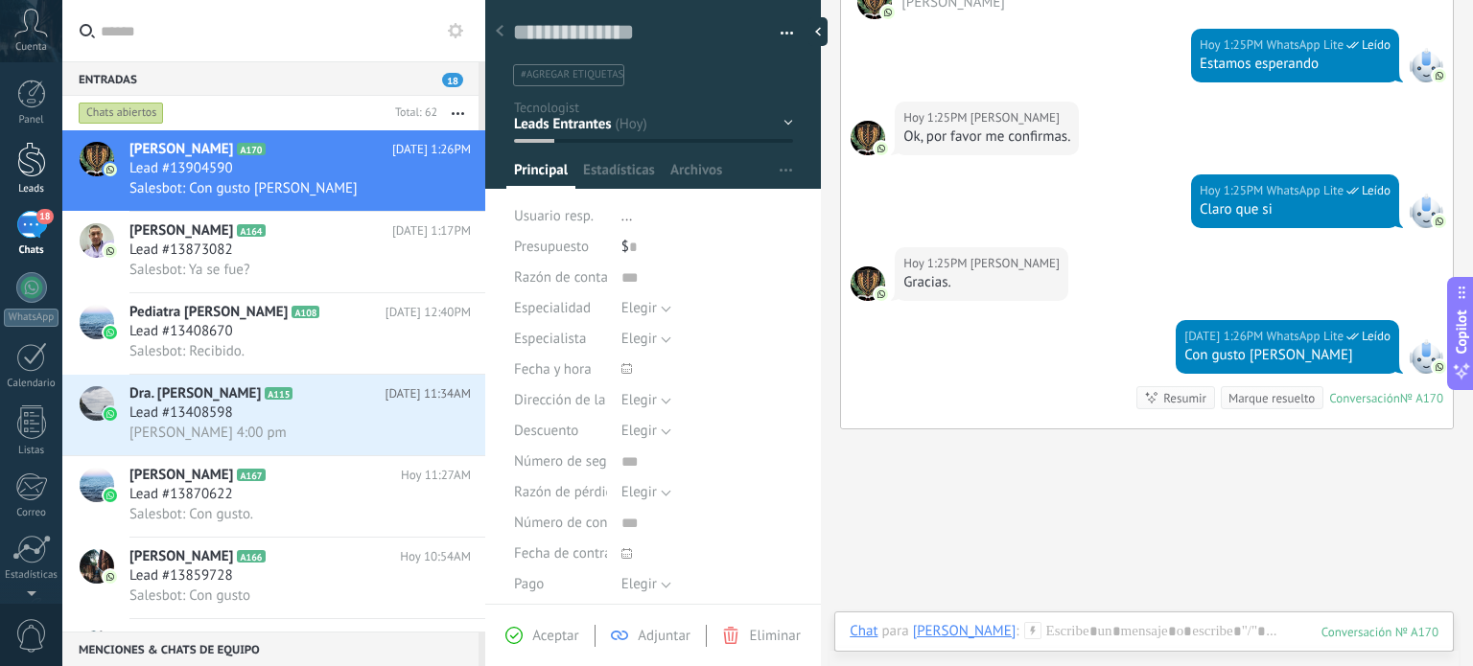
click at [27, 155] on div at bounding box center [31, 159] width 29 height 35
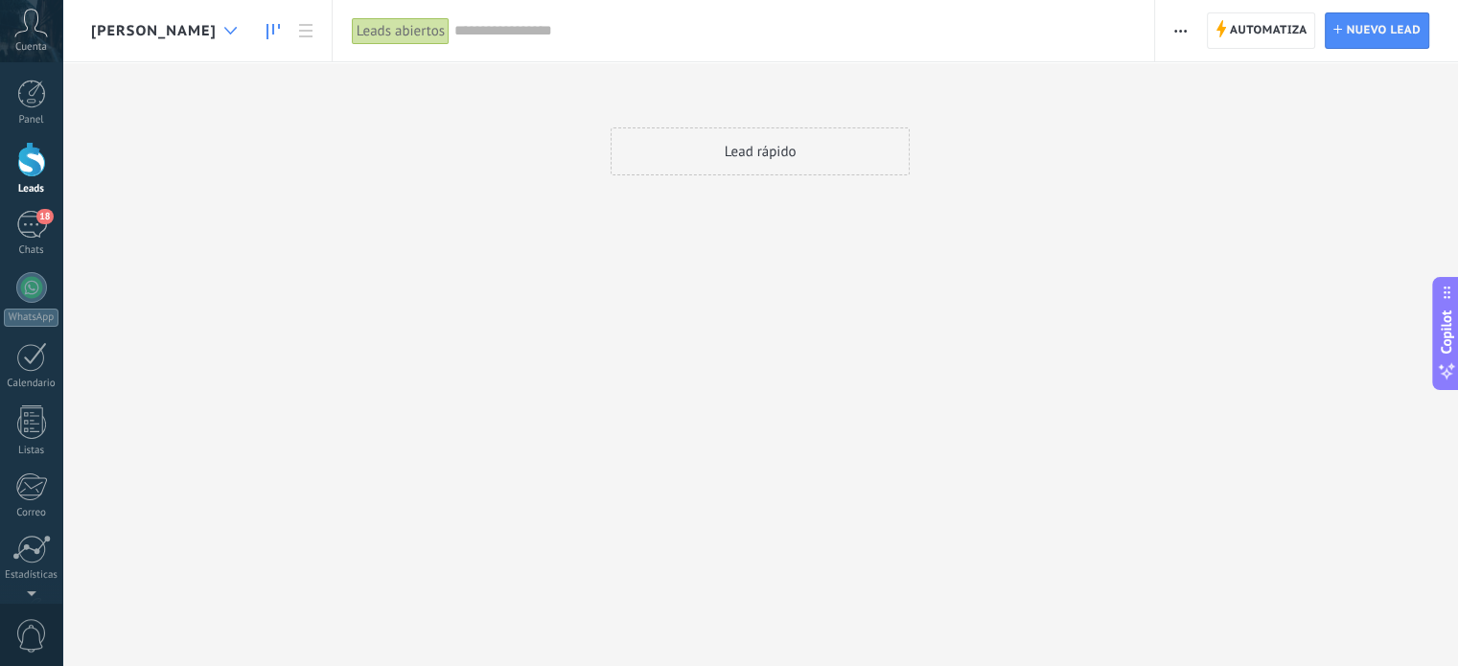
click at [237, 34] on icon at bounding box center [230, 31] width 12 height 8
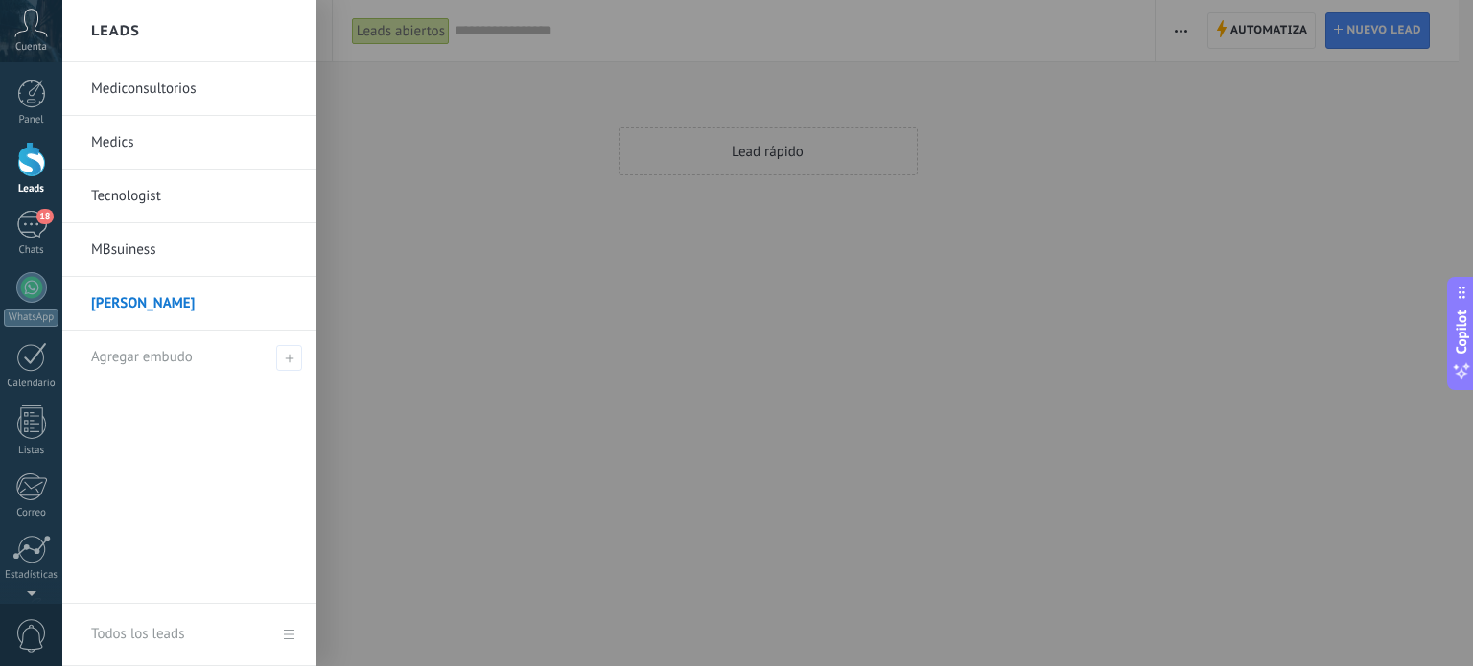
click at [138, 252] on link "MBsuiness" at bounding box center [194, 250] width 206 height 54
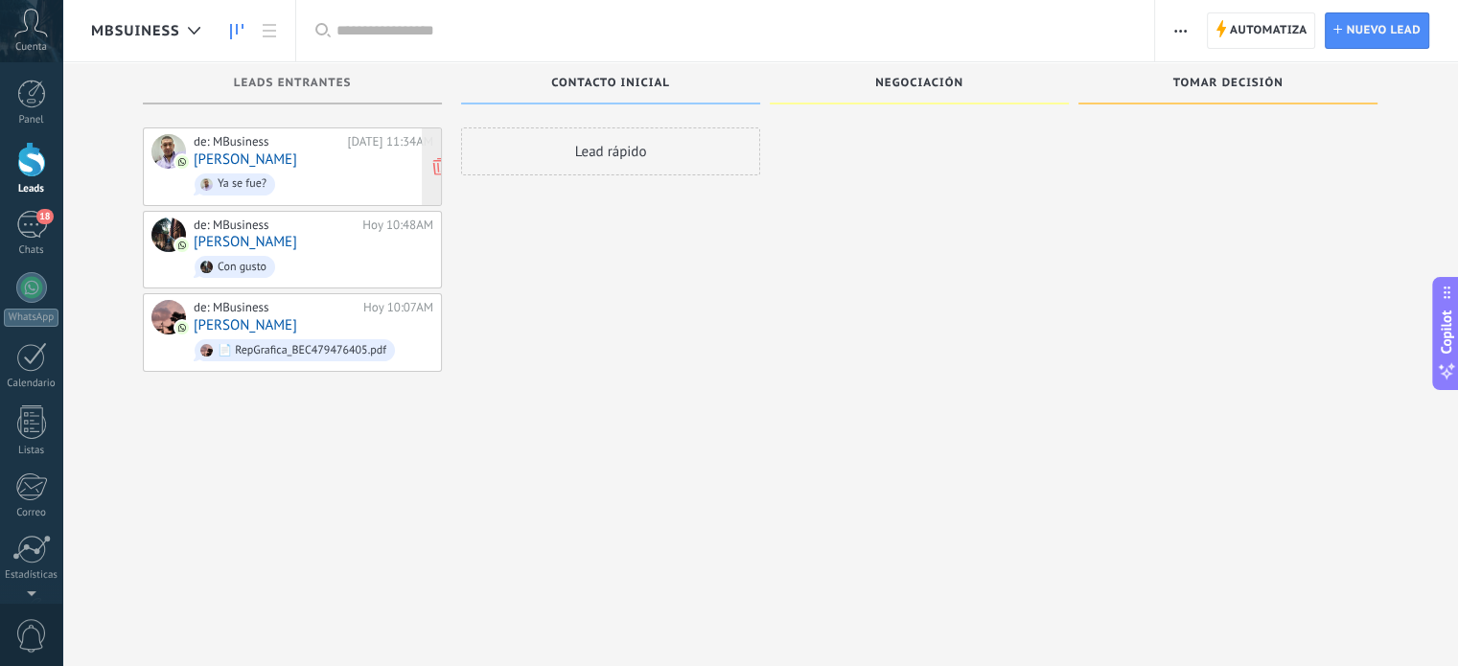
drag, startPoint x: 270, startPoint y: 195, endPoint x: 391, endPoint y: 174, distance: 122.6
click at [422, 195] on div "de: MBusiness Hoy 11:34AM Dairo Sotomayor Ya se fue?" at bounding box center [292, 167] width 299 height 79
click at [819, 299] on div at bounding box center [919, 336] width 299 height 416
click at [649, 118] on div "Contacto inicial" at bounding box center [610, 91] width 299 height 58
click at [641, 152] on div "Lead rápido" at bounding box center [610, 152] width 299 height 48
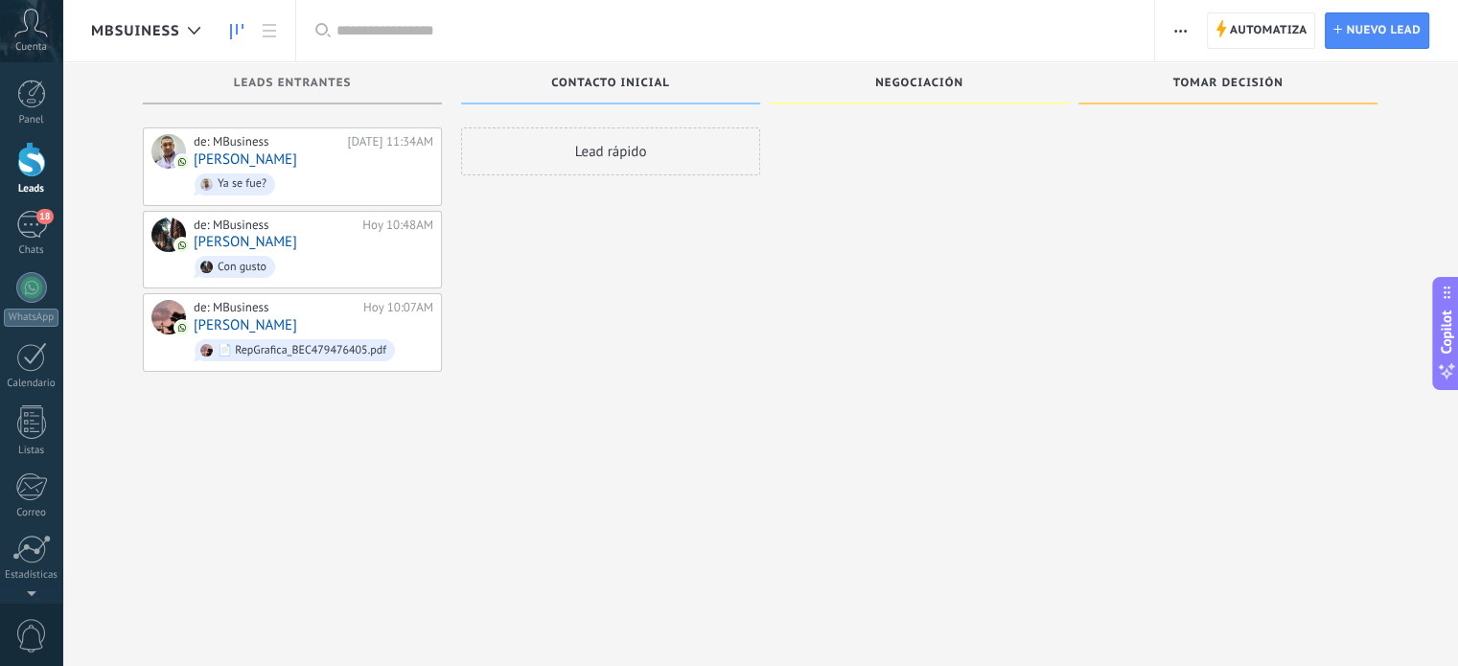
drag, startPoint x: 246, startPoint y: 174, endPoint x: 782, endPoint y: 157, distance: 536.1
click at [780, 162] on div "Leads Entrantes de: MBusiness Hoy 11:34AM Dairo Sotomayor Ya se fue? de: MBusin…" at bounding box center [774, 302] width 1367 height 481
click at [238, 163] on link "[PERSON_NAME]" at bounding box center [246, 159] width 104 height 16
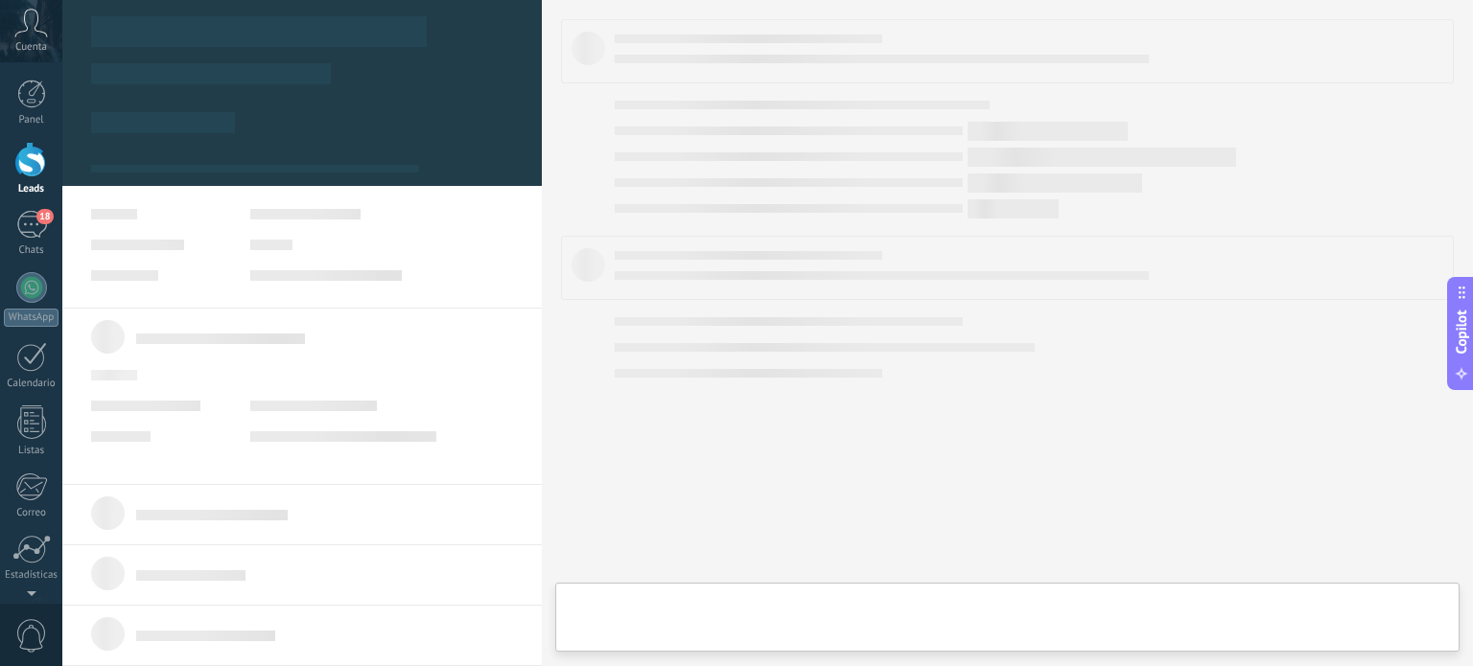
type textarea "**********"
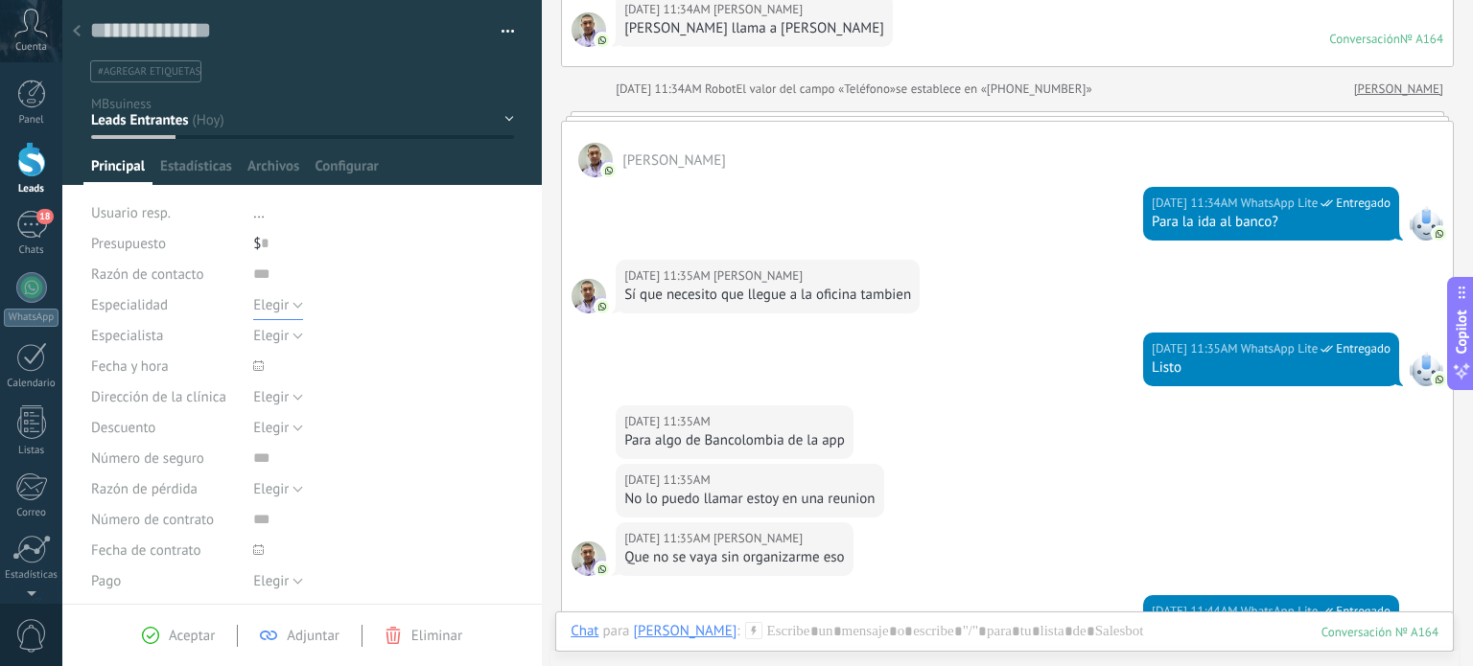
click at [288, 307] on button "Elegir" at bounding box center [278, 305] width 50 height 31
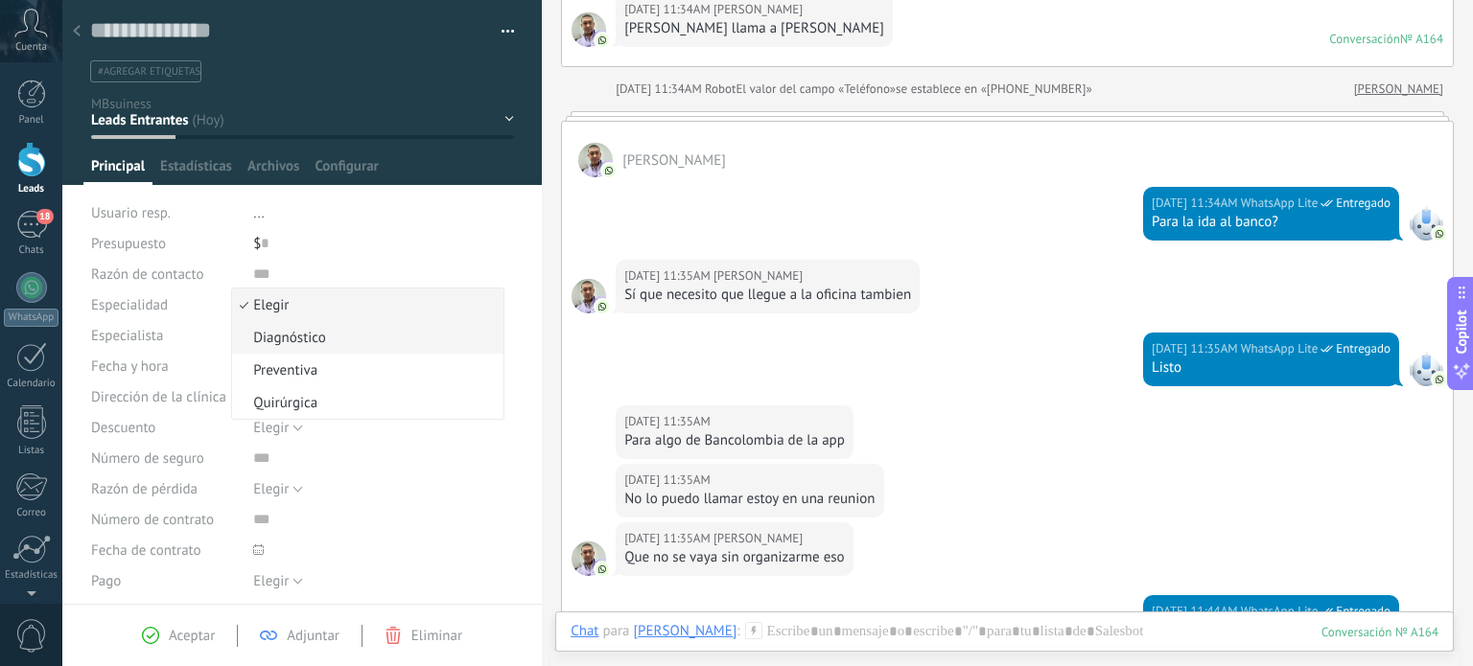
click at [337, 334] on span "Diagnóstico" at bounding box center [365, 338] width 266 height 18
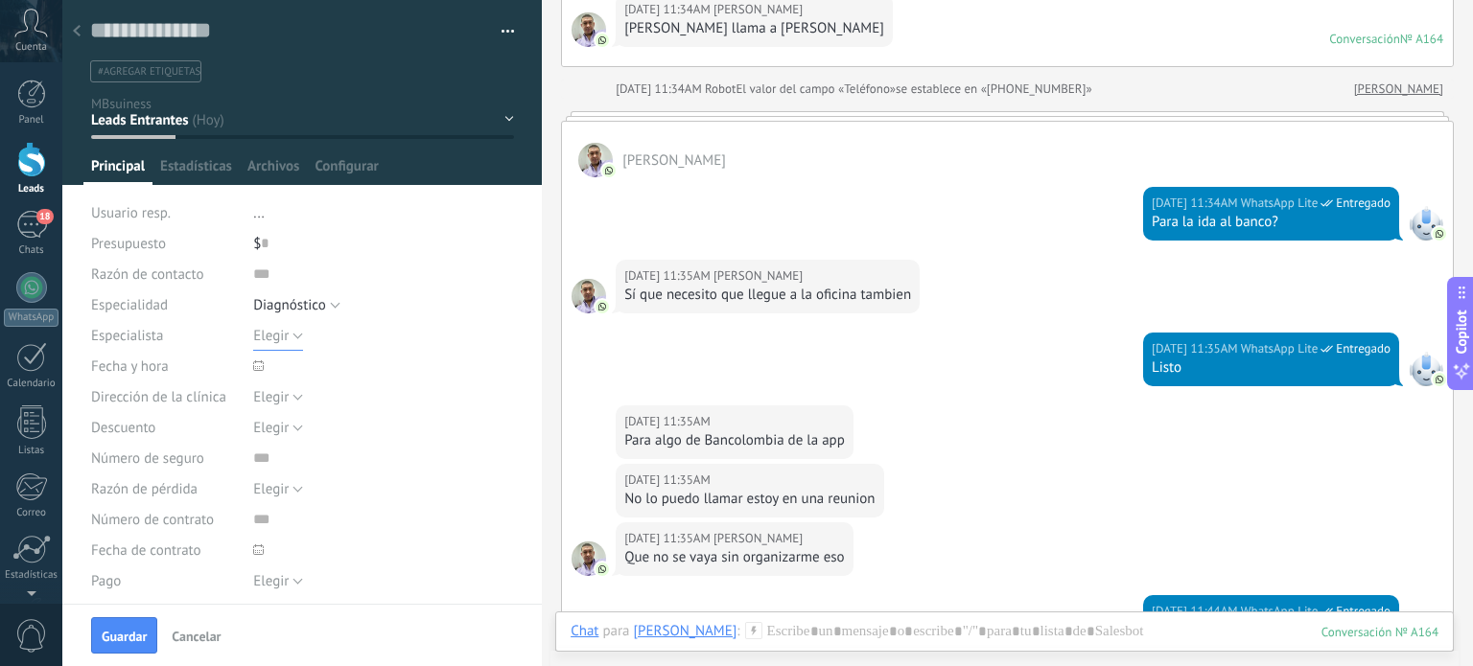
click at [283, 330] on span "Elegir" at bounding box center [270, 336] width 35 height 18
click at [320, 80] on ul "#agregar etiquetas" at bounding box center [298, 71] width 421 height 26
click at [76, 32] on use at bounding box center [77, 31] width 8 height 12
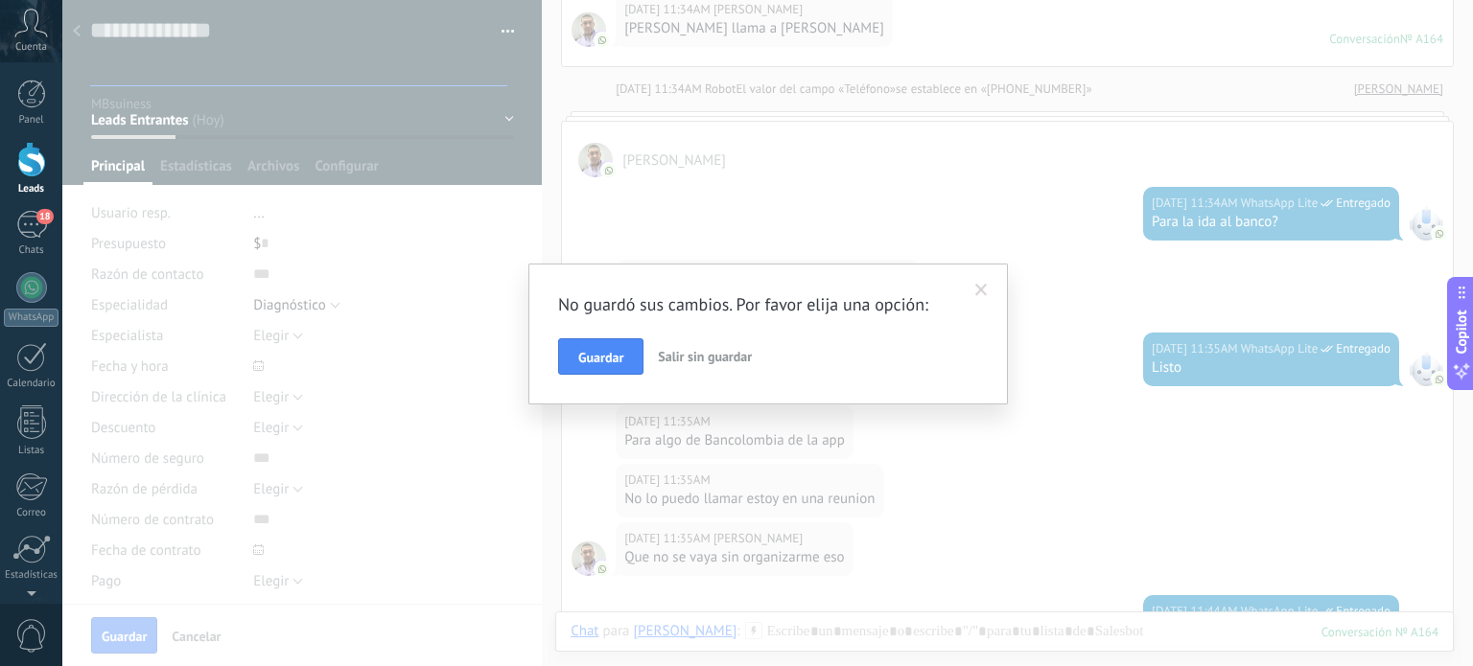
click at [604, 347] on button "Guardar" at bounding box center [600, 356] width 85 height 36
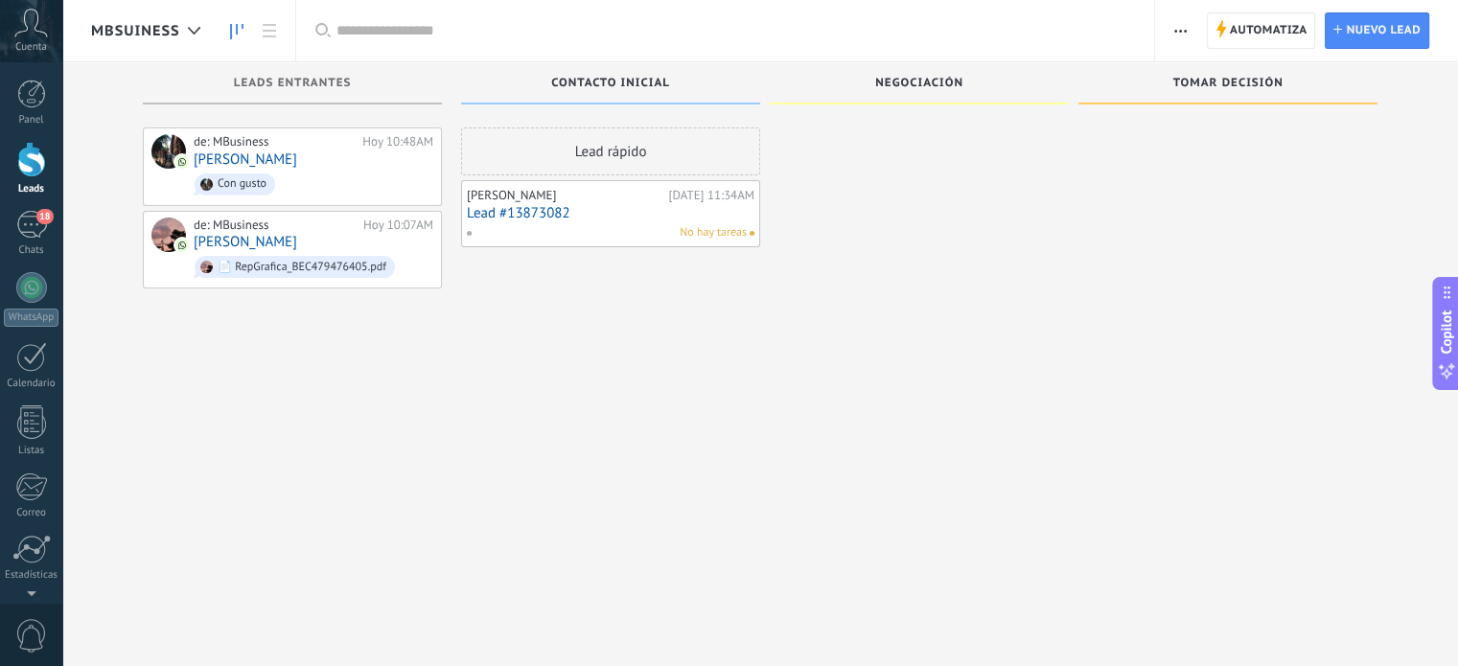
drag, startPoint x: 509, startPoint y: 231, endPoint x: 777, endPoint y: 218, distance: 268.8
click at [882, 201] on div "Leads Entrantes de: MBusiness Hoy 10:48AM Astrid Hernández Menco Con gusto de: …" at bounding box center [774, 302] width 1367 height 481
drag, startPoint x: 501, startPoint y: 226, endPoint x: 799, endPoint y: 168, distance: 302.9
click at [796, 174] on div "Leads Entrantes de: MBusiness Hoy 10:48AM Astrid Hernández Menco Con gusto de: …" at bounding box center [774, 302] width 1367 height 481
click at [266, 29] on icon at bounding box center [269, 30] width 13 height 13
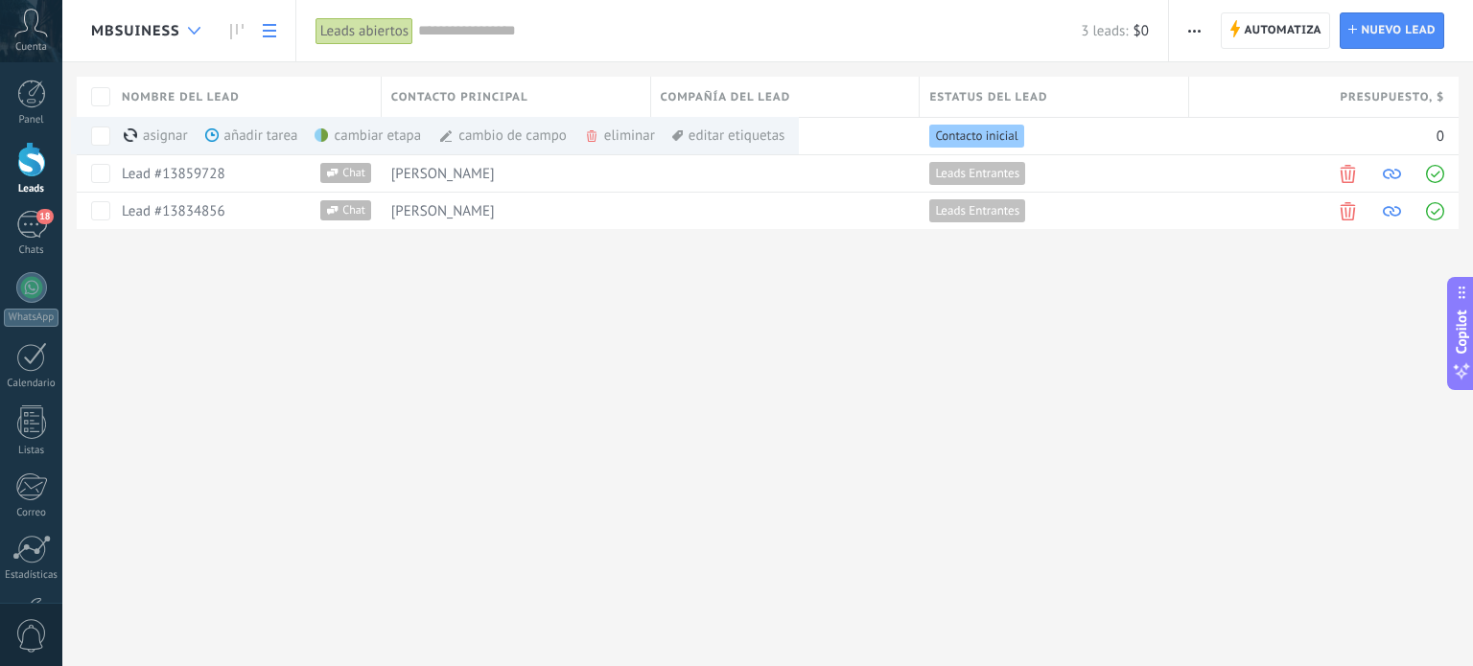
click at [184, 27] on div at bounding box center [194, 30] width 32 height 37
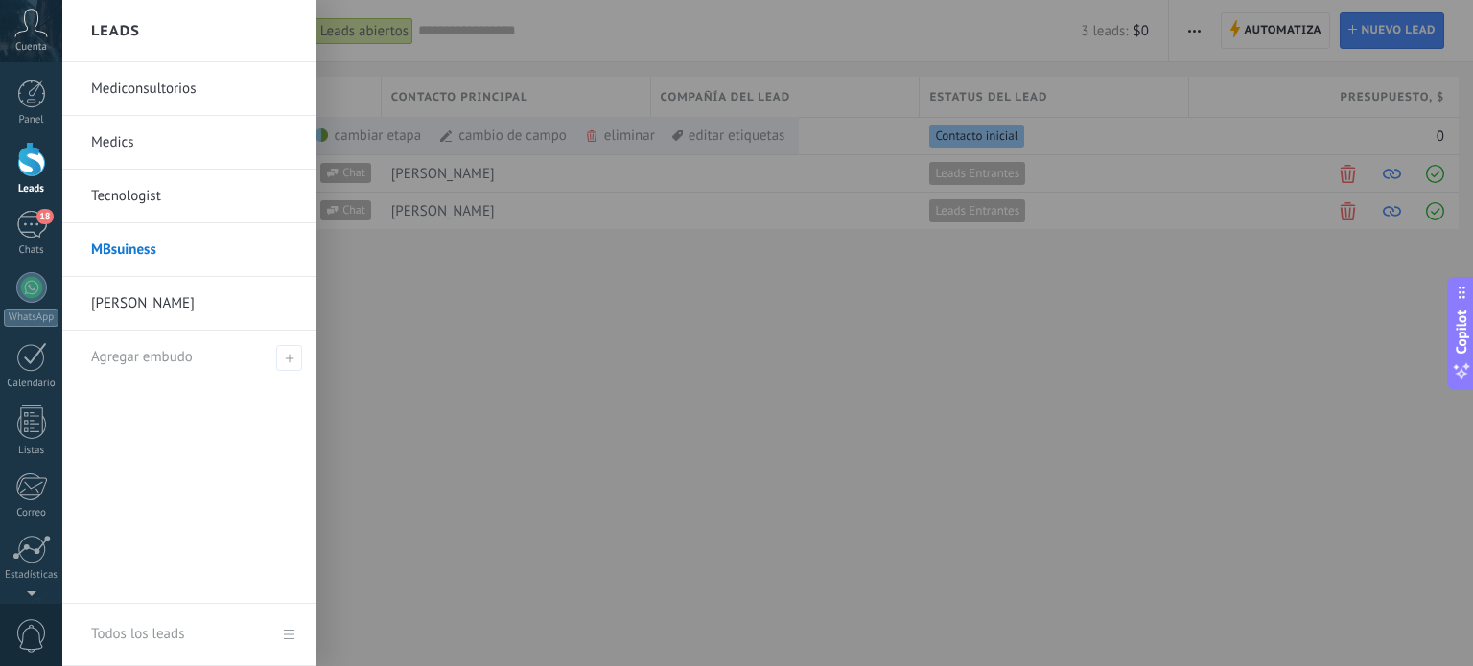
click at [145, 197] on link "Tecnologist" at bounding box center [194, 197] width 206 height 54
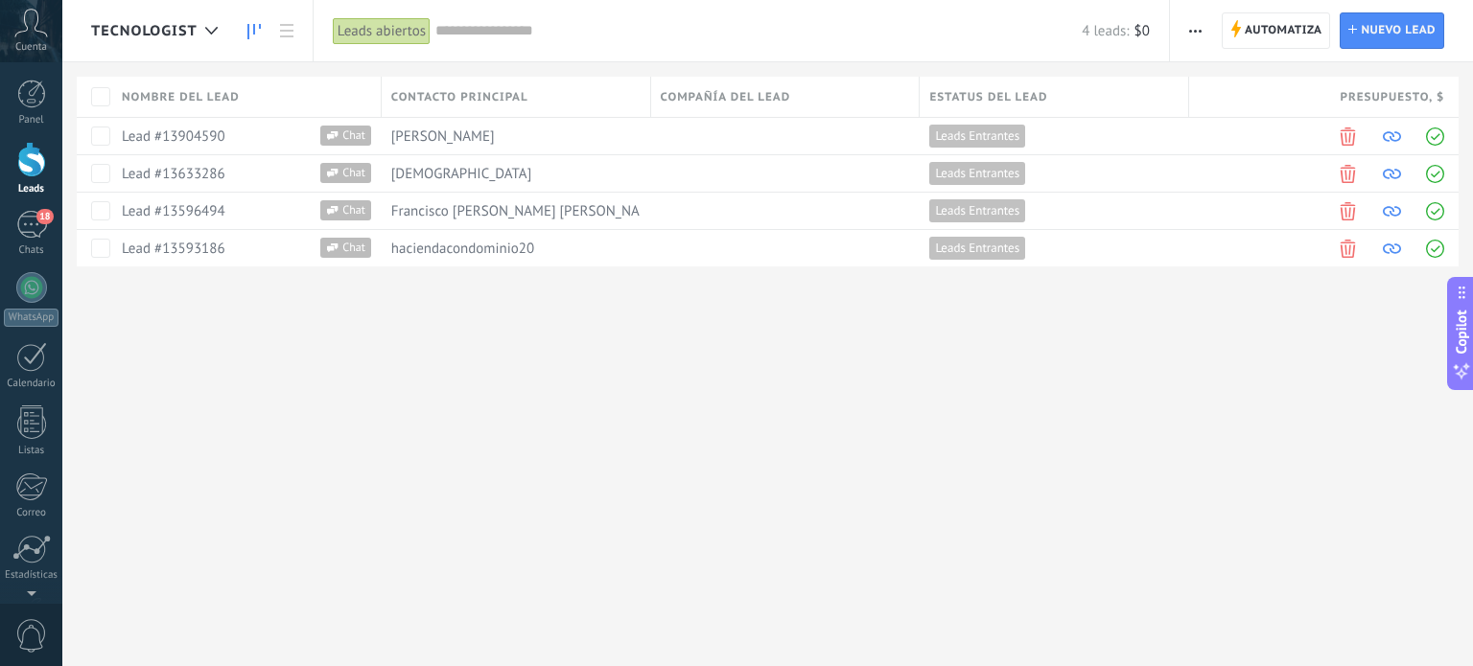
click at [251, 27] on icon at bounding box center [253, 31] width 13 height 15
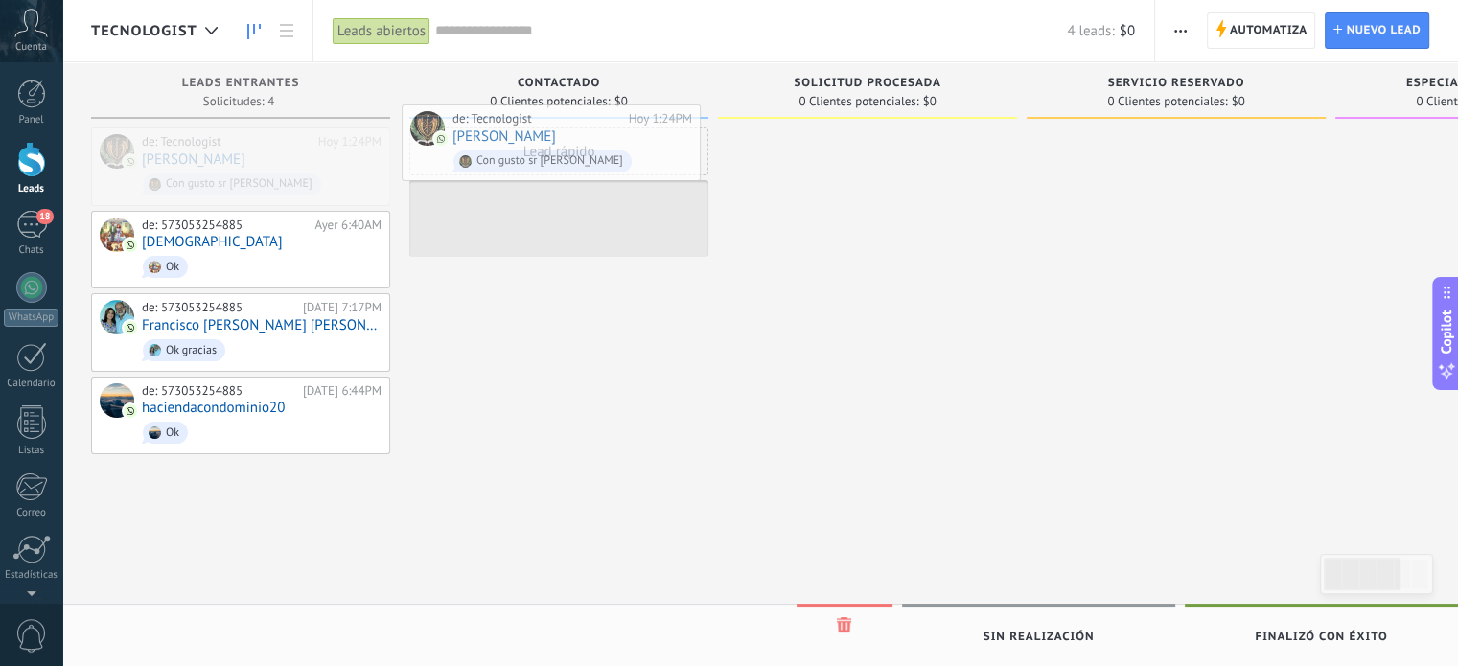
drag, startPoint x: 211, startPoint y: 145, endPoint x: 529, endPoint y: 121, distance: 319.2
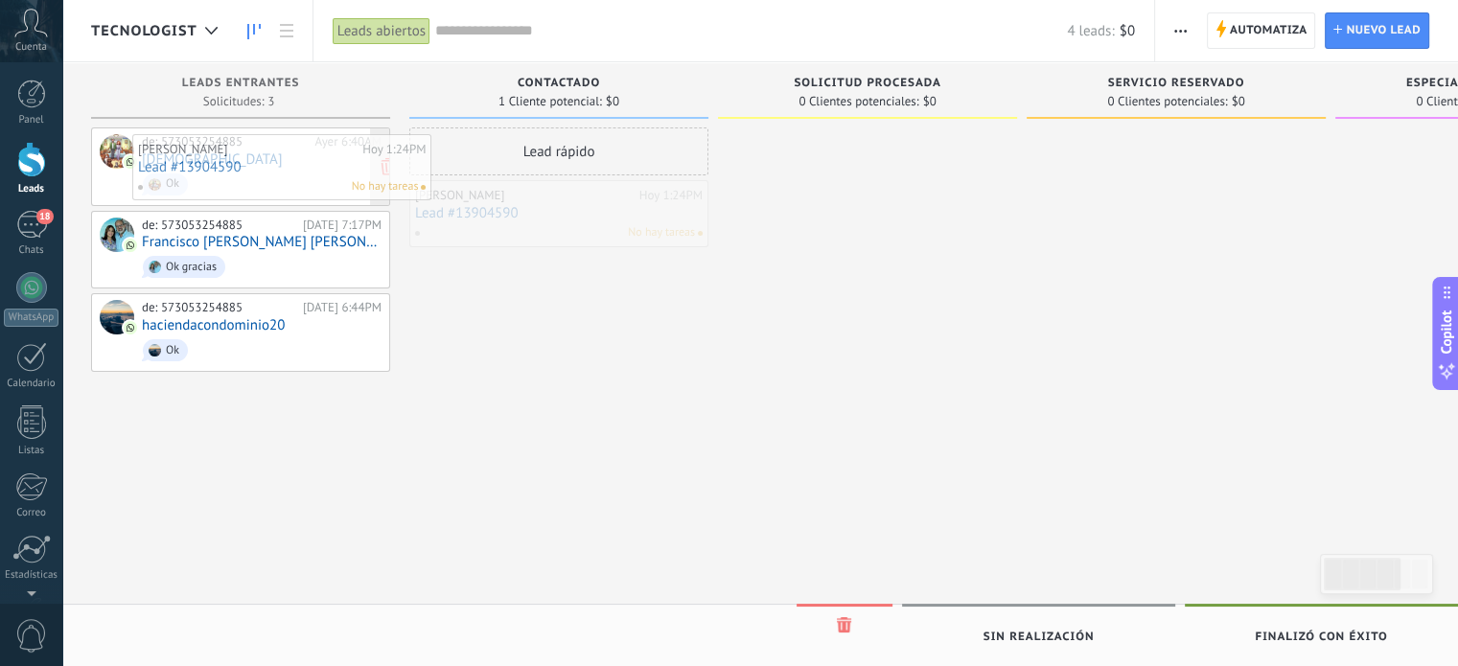
drag, startPoint x: 545, startPoint y: 206, endPoint x: 260, endPoint y: 135, distance: 293.4
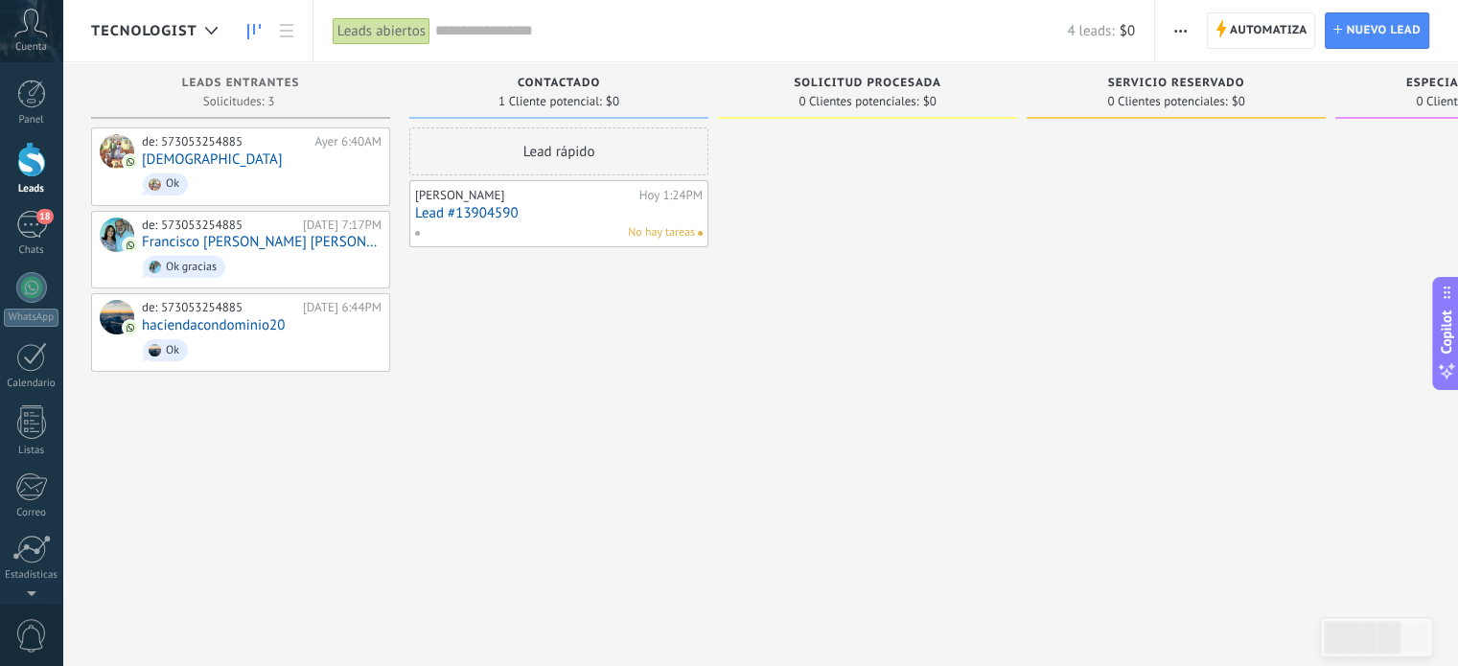
click at [574, 80] on span "Contactado" at bounding box center [559, 83] width 82 height 13
click at [852, 81] on span "Solicitud procesada" at bounding box center [867, 83] width 147 height 13
click at [868, 86] on span "Solicitud procesada" at bounding box center [867, 83] width 147 height 13
click at [866, 86] on span "Solicitud procesada" at bounding box center [867, 83] width 147 height 13
click at [863, 86] on span "Solicitud procesada" at bounding box center [867, 83] width 147 height 13
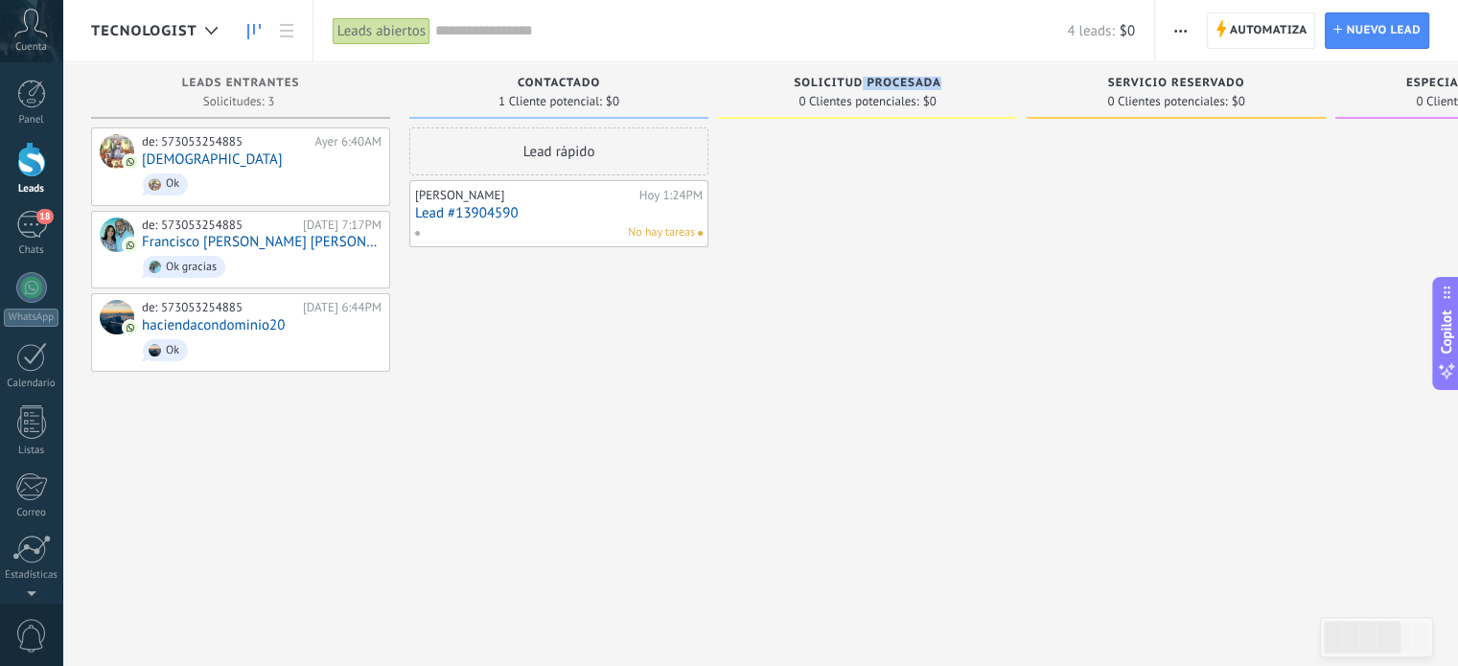
click at [863, 85] on span "Solicitud procesada" at bounding box center [867, 83] width 147 height 13
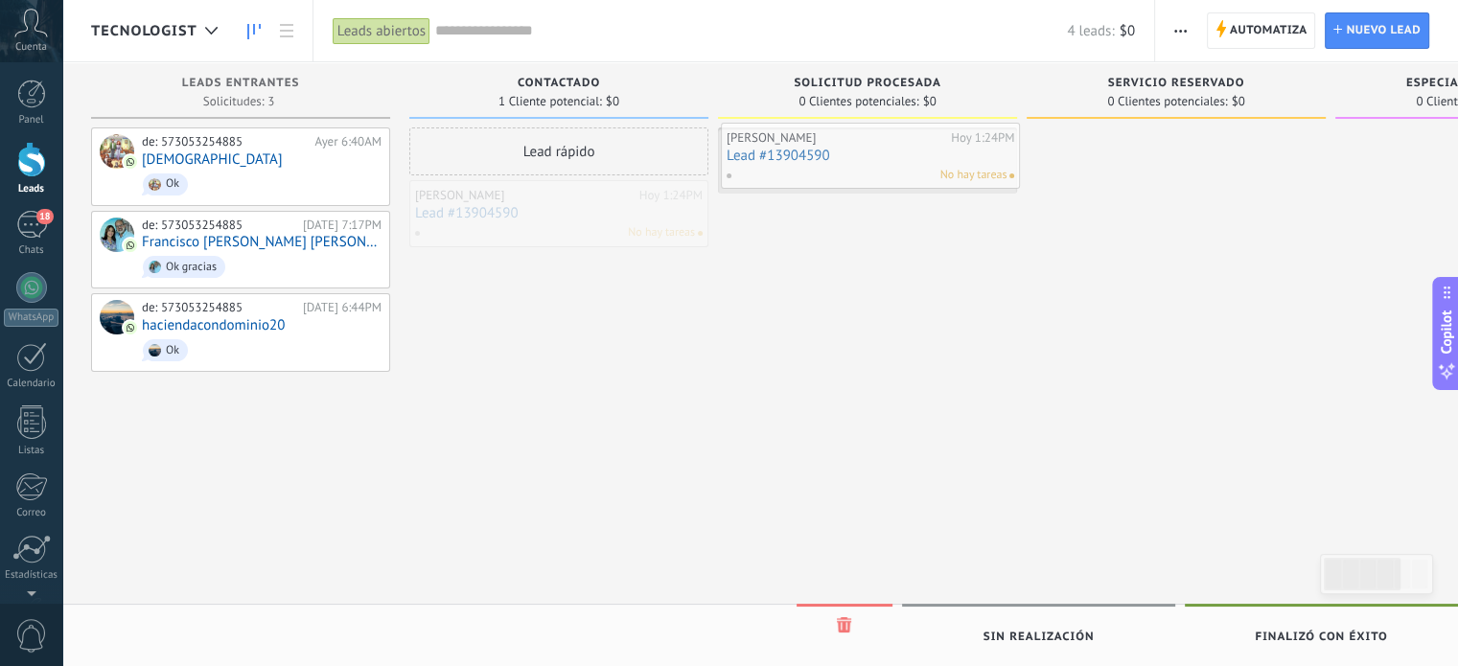
drag, startPoint x: 452, startPoint y: 198, endPoint x: 786, endPoint y: 136, distance: 340.3
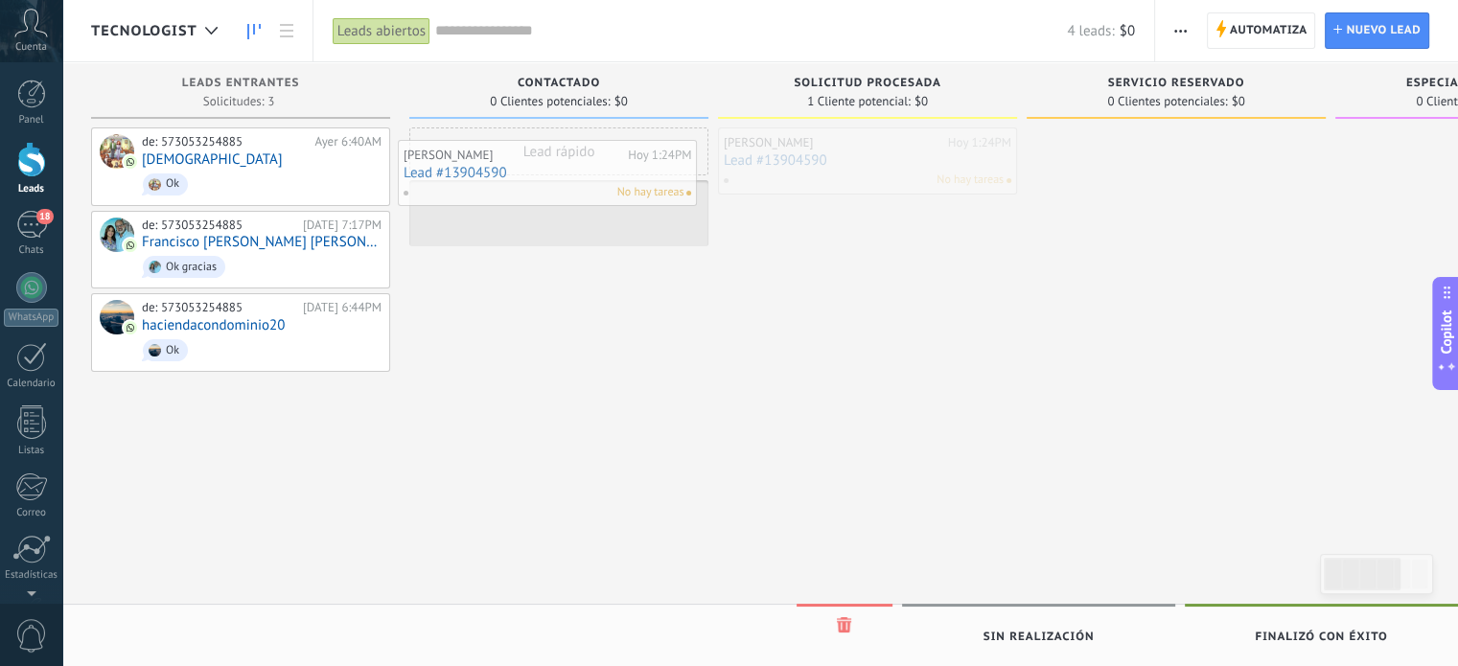
drag, startPoint x: 896, startPoint y: 149, endPoint x: 583, endPoint y: 152, distance: 313.5
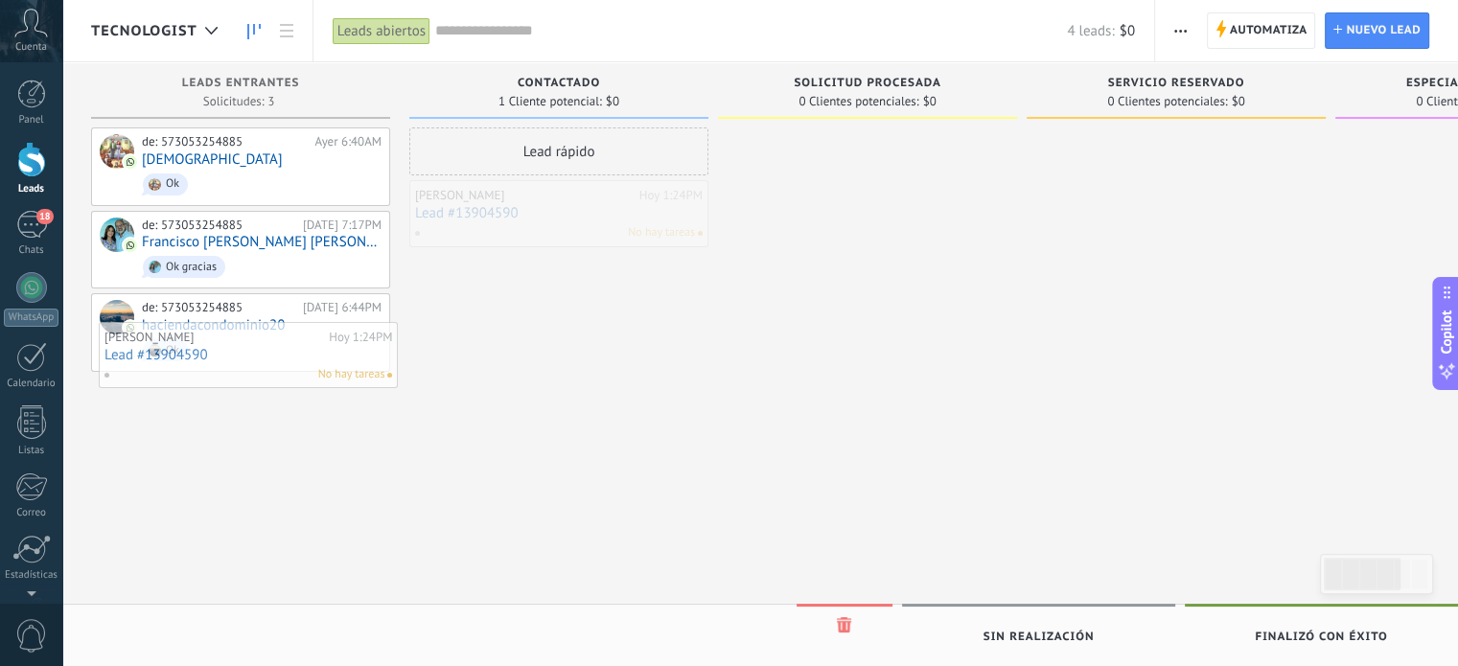
drag, startPoint x: 618, startPoint y: 183, endPoint x: 313, endPoint y: 333, distance: 340.4
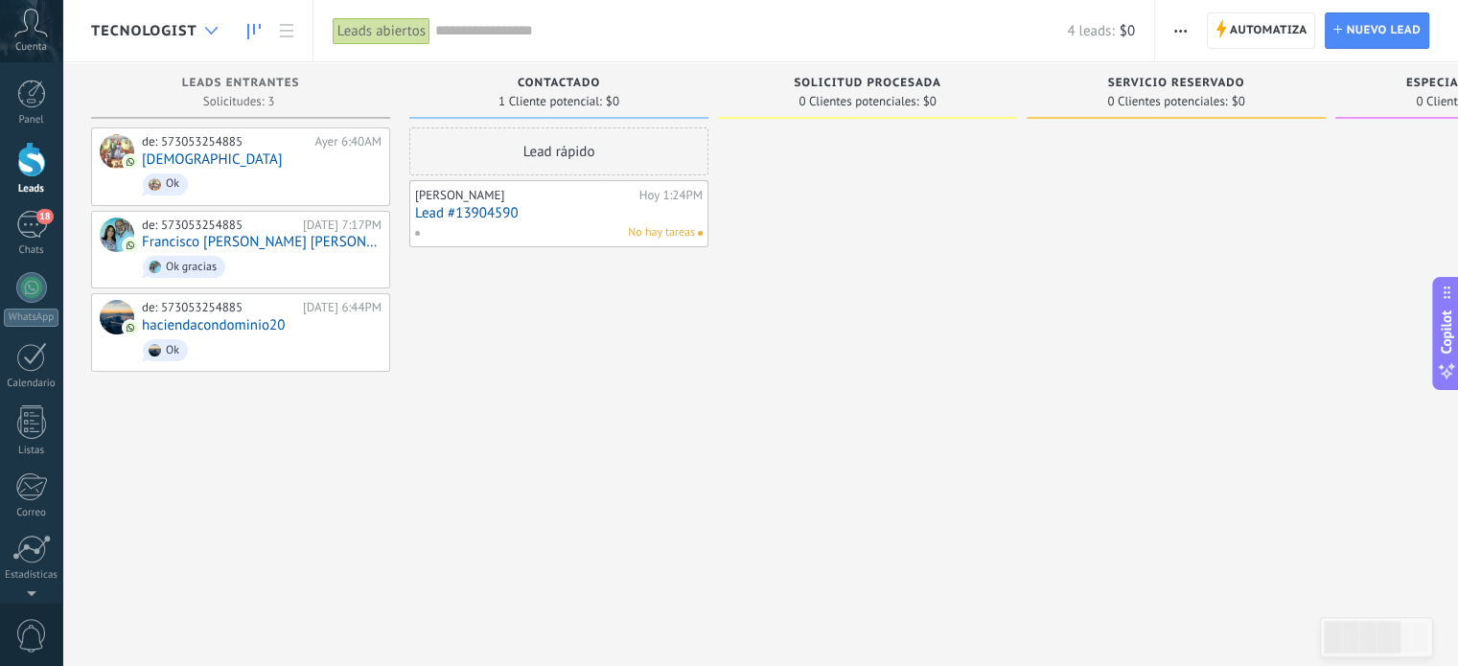
click at [211, 18] on div at bounding box center [212, 30] width 32 height 37
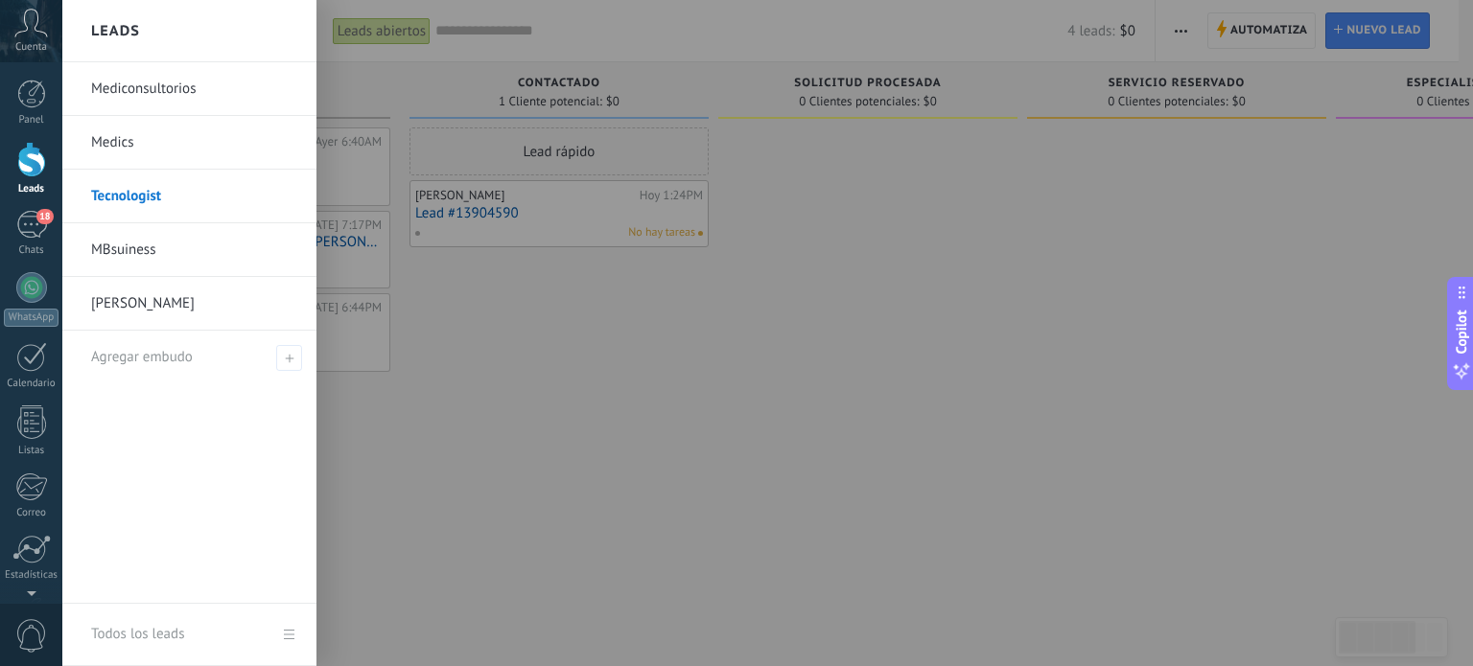
click at [138, 248] on link "MBsuiness" at bounding box center [194, 250] width 206 height 54
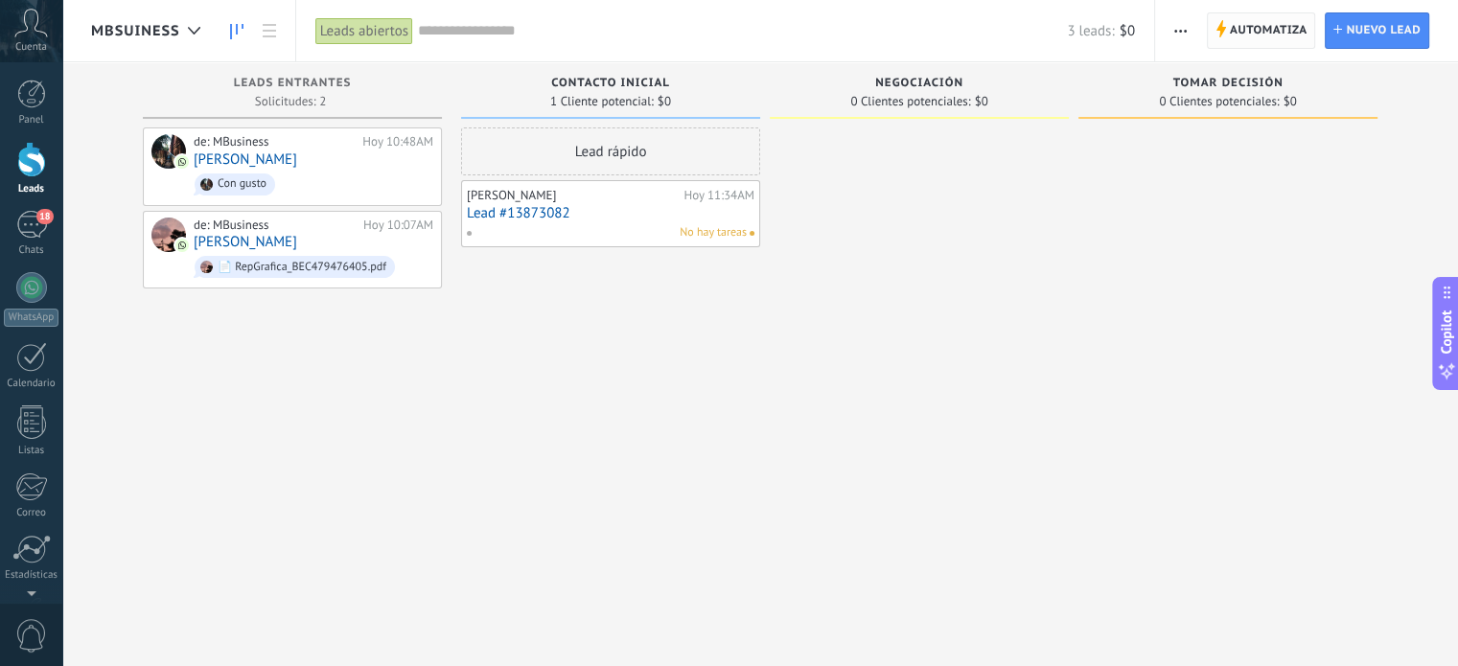
click at [1260, 36] on span "Automatiza" at bounding box center [1269, 30] width 78 height 35
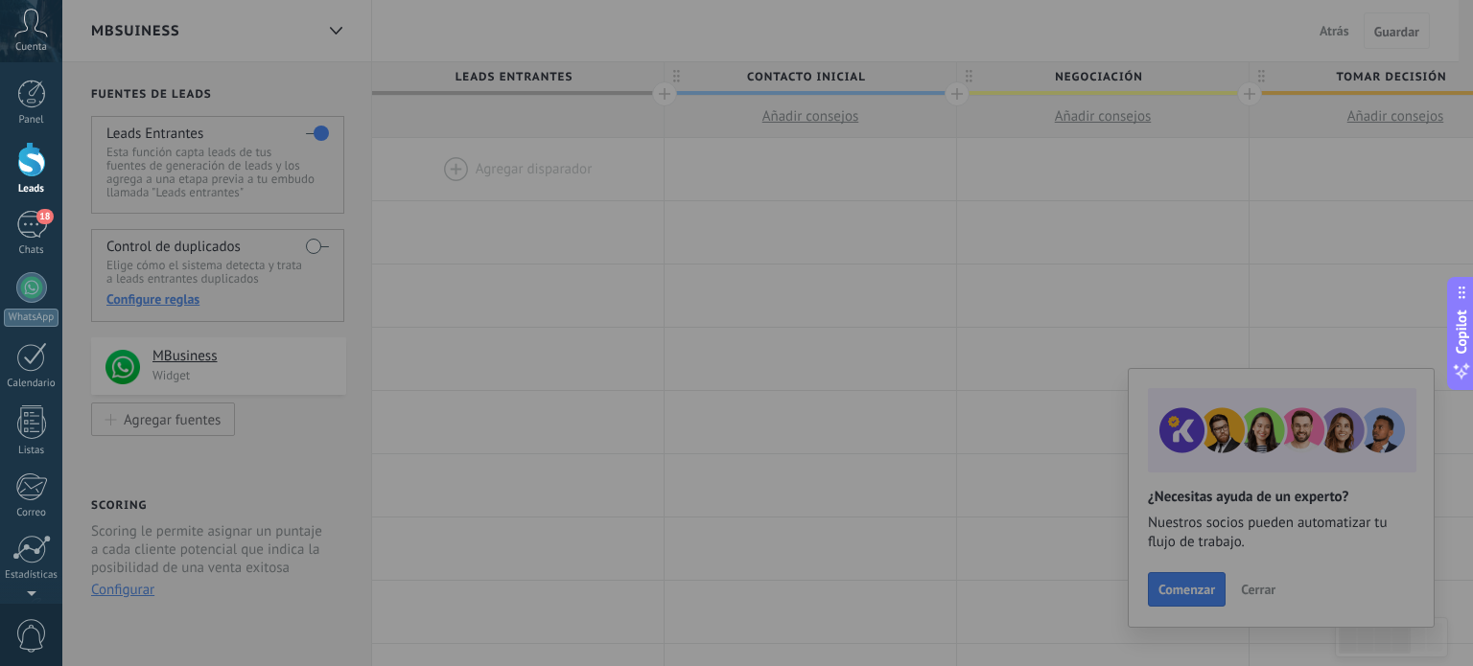
click at [488, 345] on div at bounding box center [798, 333] width 1473 height 666
click at [749, 308] on div at bounding box center [798, 333] width 1473 height 666
click at [1380, 279] on div at bounding box center [798, 333] width 1473 height 666
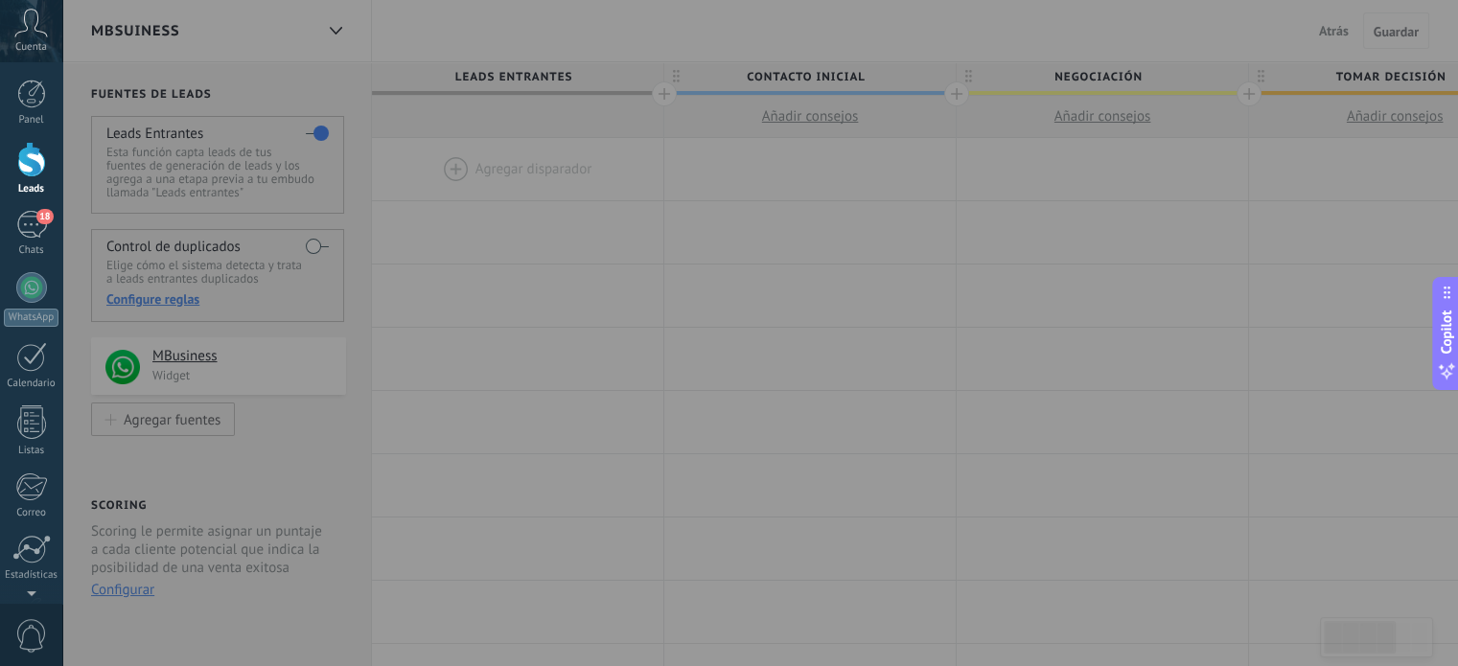
click at [1072, 186] on div at bounding box center [791, 333] width 1458 height 666
drag, startPoint x: 836, startPoint y: 400, endPoint x: 763, endPoint y: 353, distance: 86.7
click at [828, 398] on div at bounding box center [791, 333] width 1458 height 666
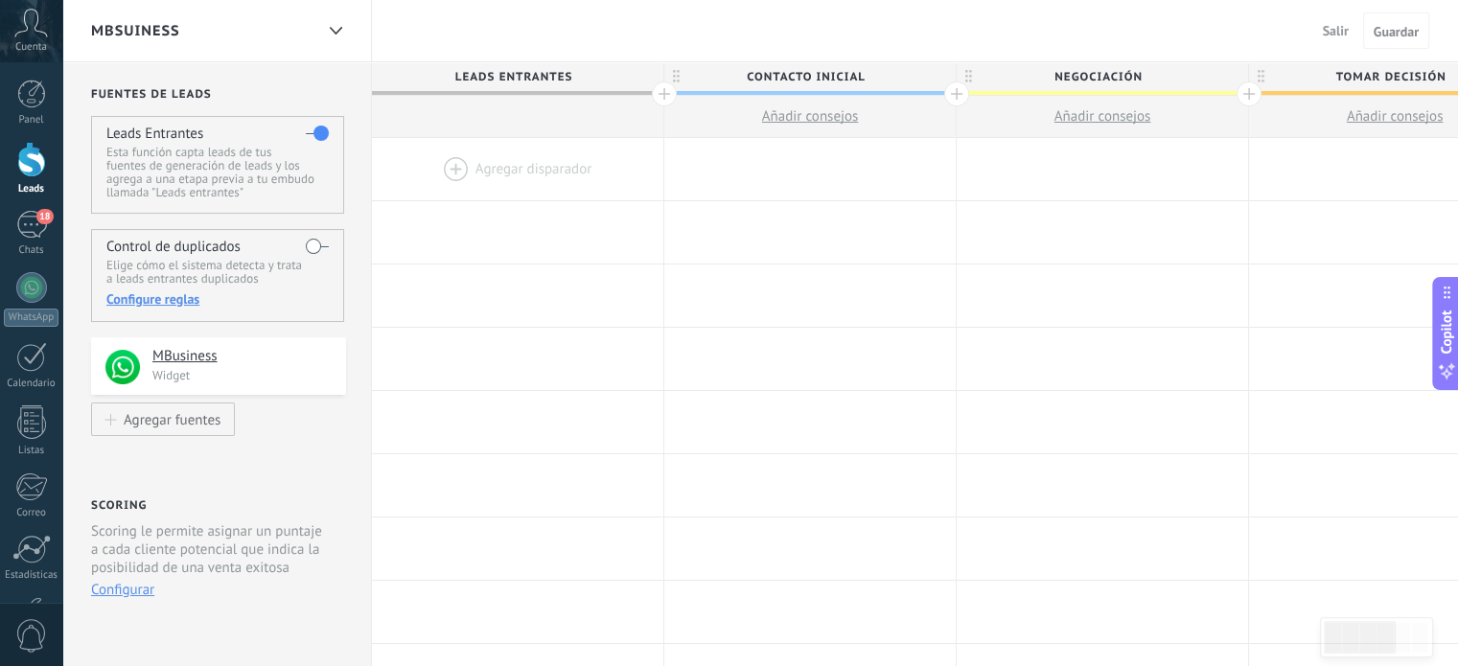
click at [193, 28] on div "MBsuiness" at bounding box center [202, 30] width 222 height 61
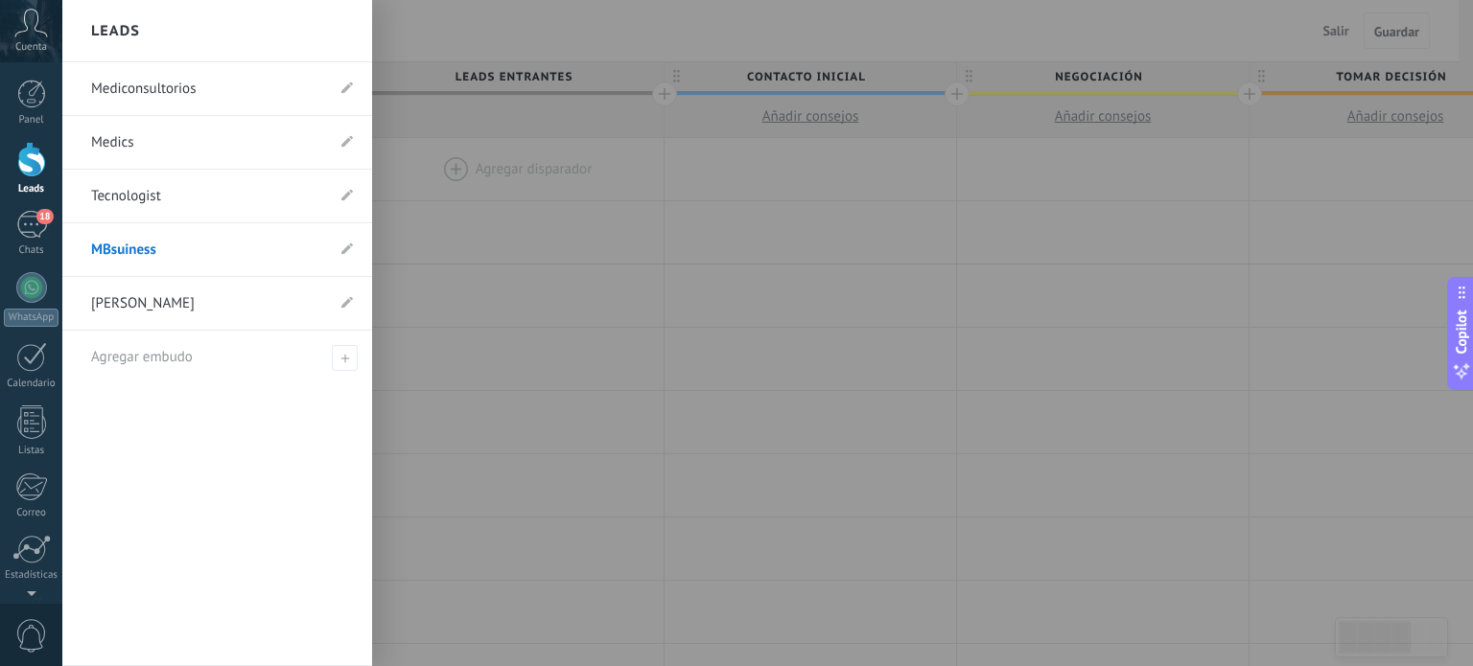
click at [130, 245] on link "MBsuiness" at bounding box center [207, 250] width 233 height 54
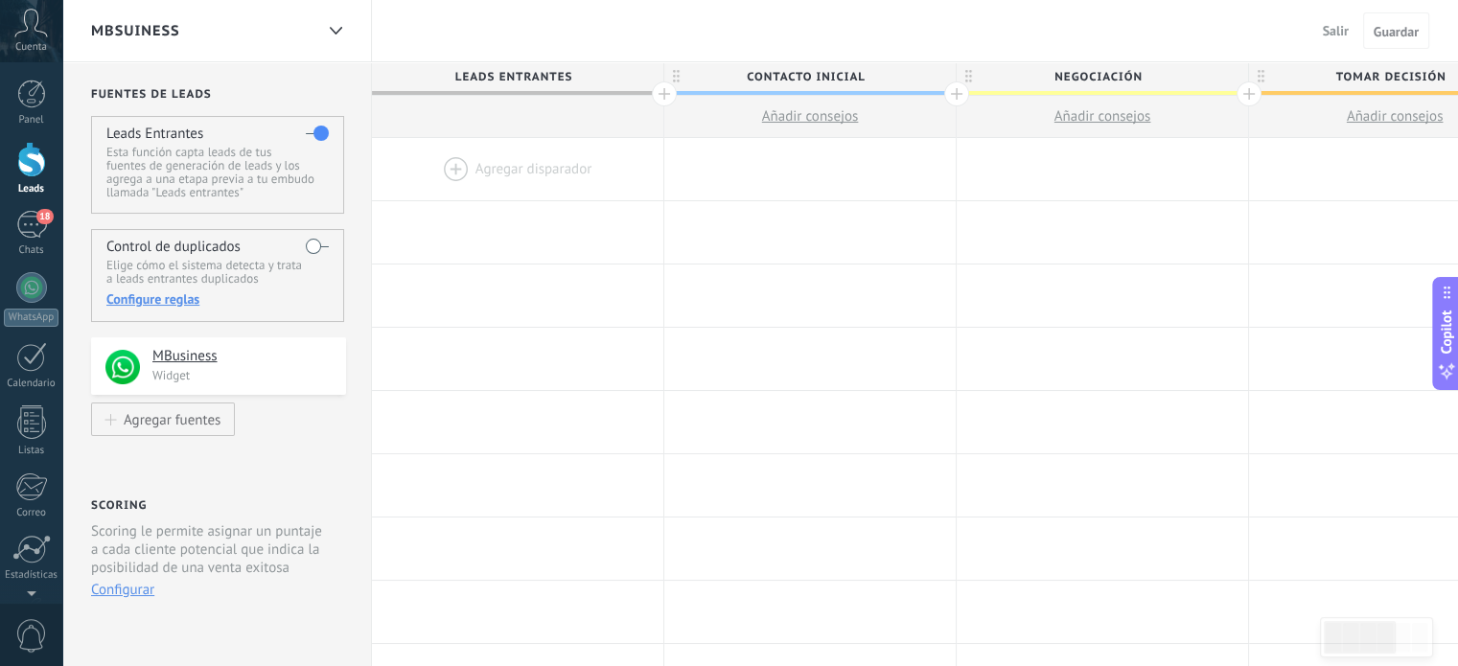
click at [185, 27] on div "MBsuiness" at bounding box center [202, 30] width 222 height 61
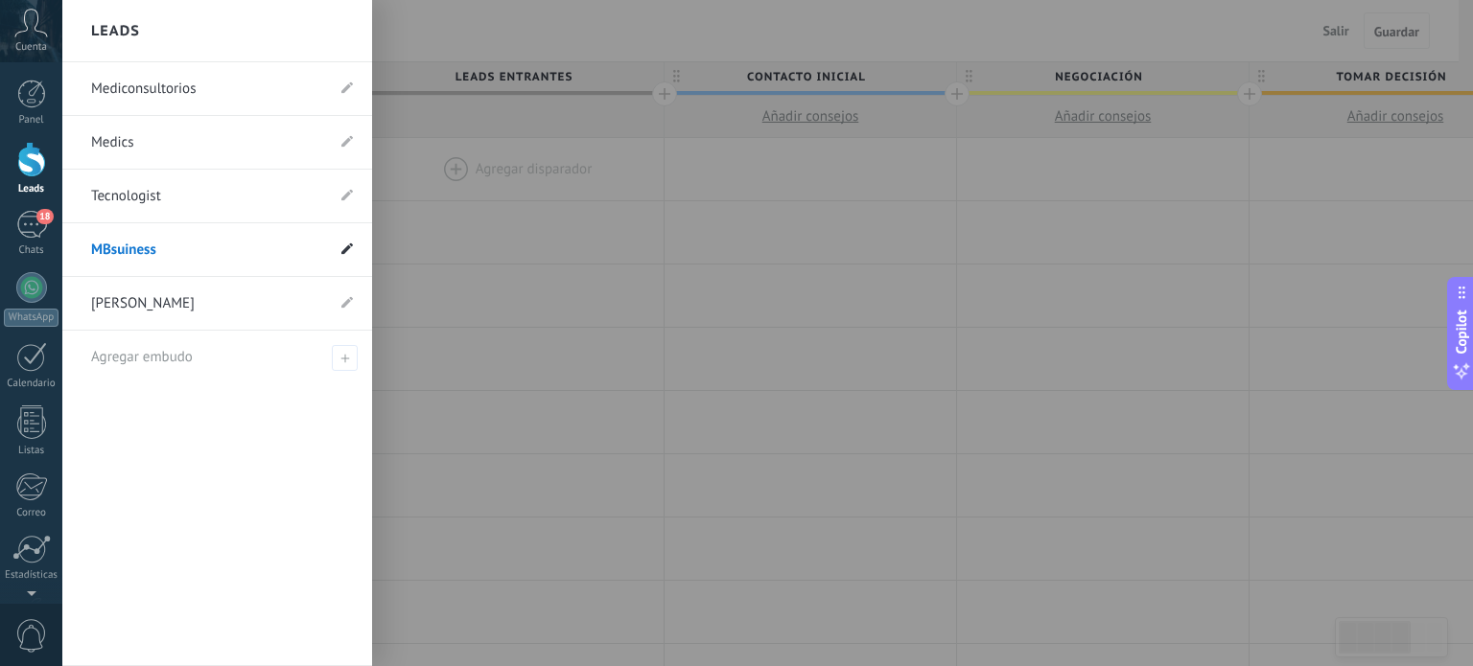
click at [348, 245] on use at bounding box center [347, 249] width 12 height 12
click at [111, 248] on input "*********" at bounding box center [187, 250] width 193 height 31
type input "*********"
click at [345, 247] on icon at bounding box center [346, 250] width 21 height 12
